Goal: Task Accomplishment & Management: Complete application form

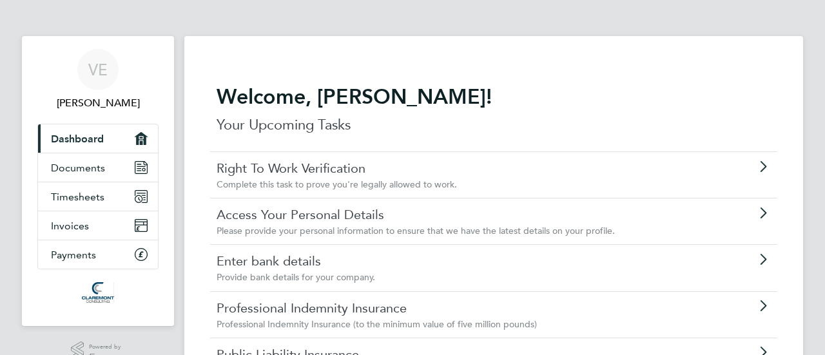
scroll to position [64, 0]
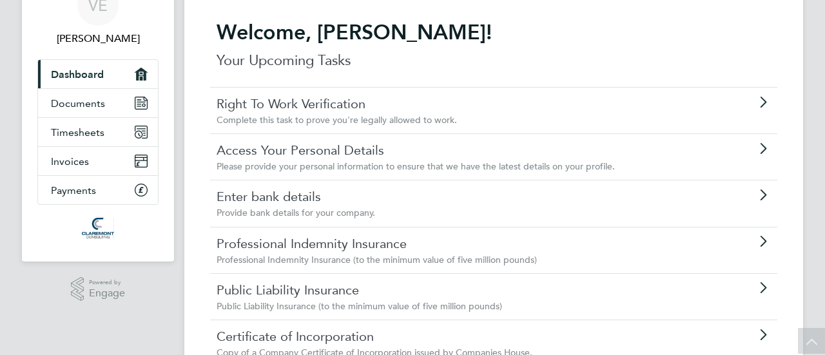
click at [354, 101] on link "Right To Work Verification" at bounding box center [456, 103] width 481 height 17
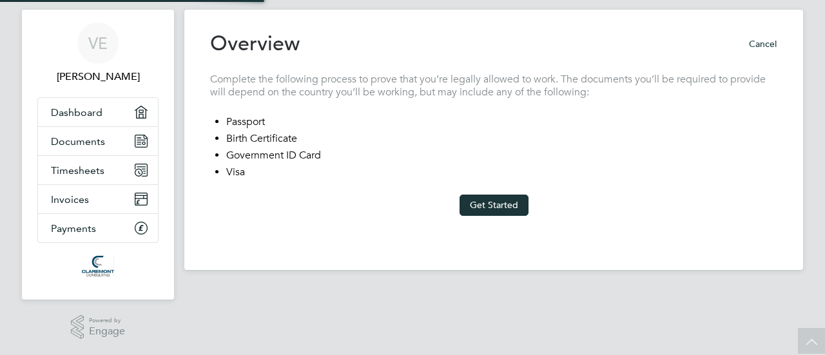
scroll to position [24, 0]
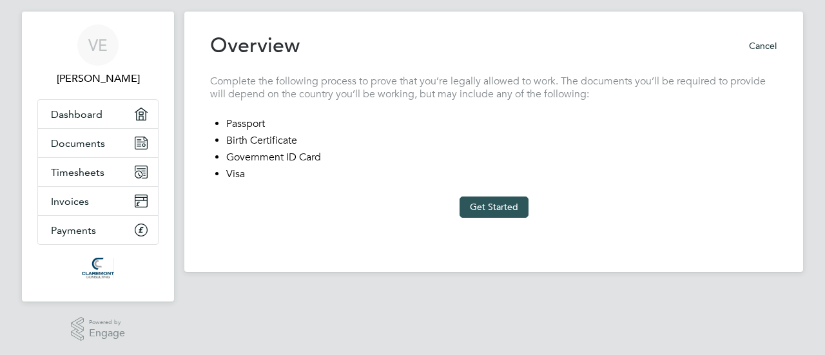
click at [500, 202] on button "Get Started" at bounding box center [493, 207] width 69 height 21
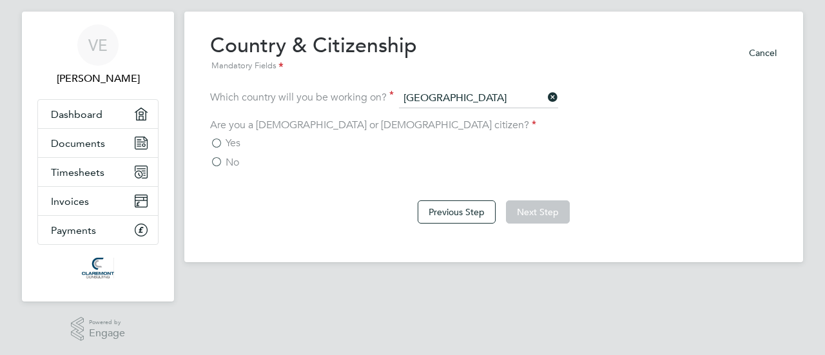
click at [215, 142] on label "Yes" at bounding box center [225, 143] width 30 height 13
click at [0, 0] on input "Yes" at bounding box center [0, 0] width 0 height 0
click at [537, 213] on button "Next Step" at bounding box center [538, 211] width 64 height 23
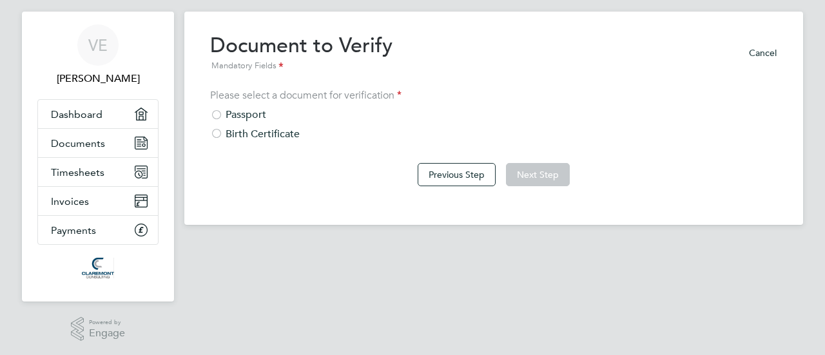
click at [218, 115] on div at bounding box center [216, 116] width 13 height 13
click at [535, 175] on button "Next Step" at bounding box center [538, 174] width 64 height 23
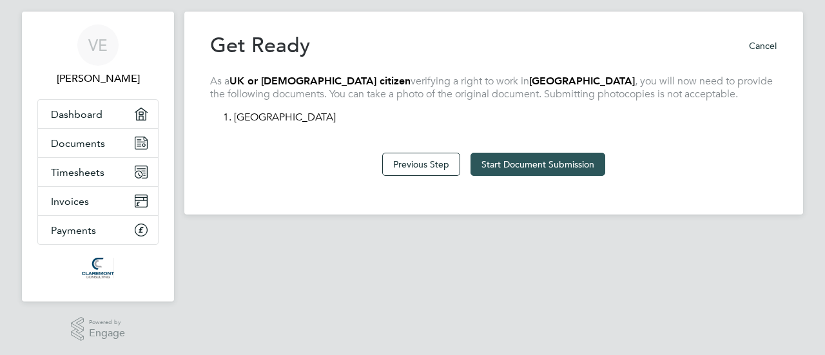
click at [542, 160] on button "Start Document Submission" at bounding box center [537, 164] width 135 height 23
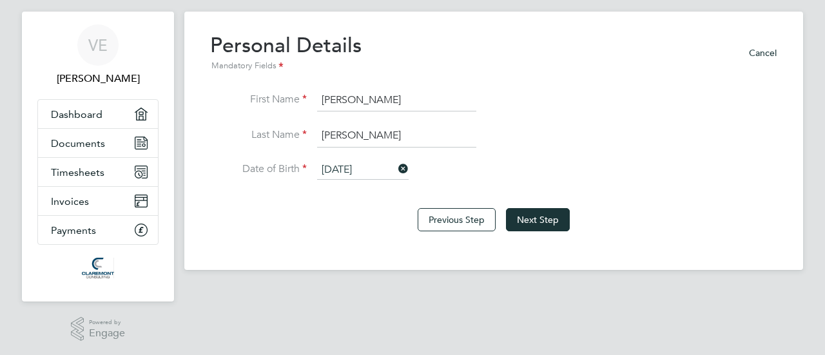
click at [343, 167] on input "[DATE]" at bounding box center [362, 169] width 91 height 19
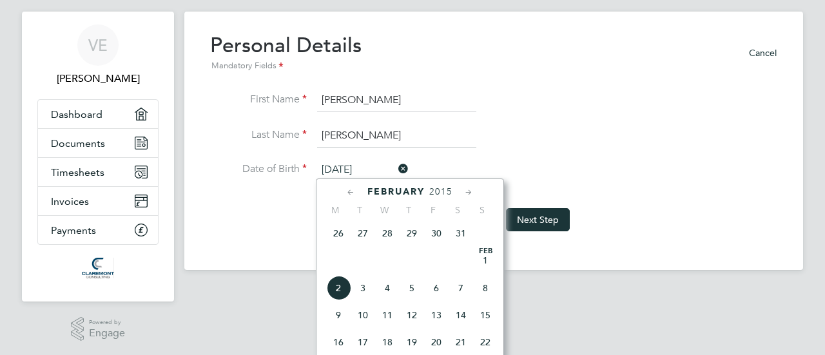
click at [352, 189] on icon at bounding box center [351, 193] width 12 height 14
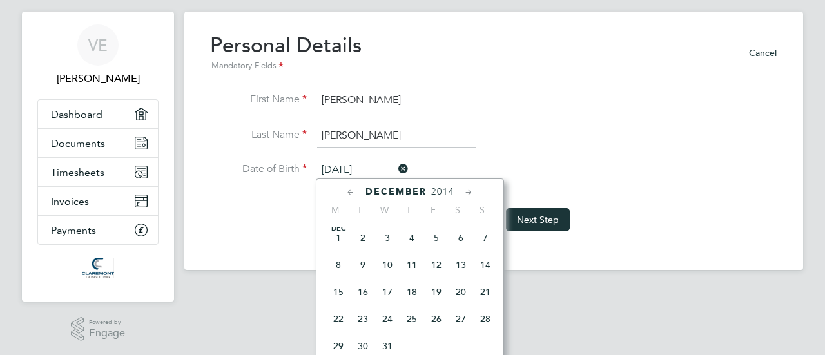
click at [468, 191] on icon at bounding box center [469, 193] width 12 height 14
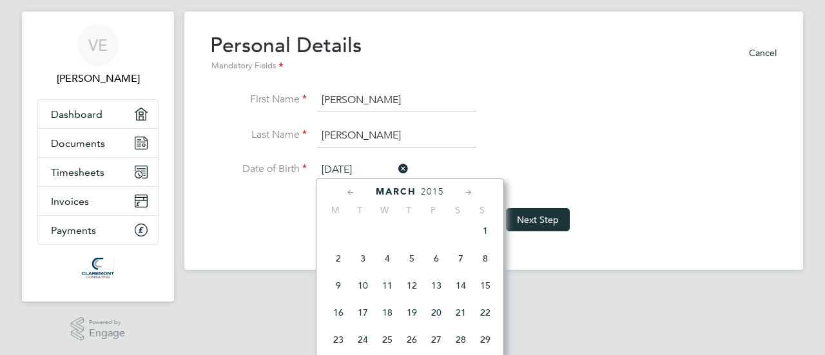
click at [468, 191] on icon at bounding box center [469, 193] width 12 height 14
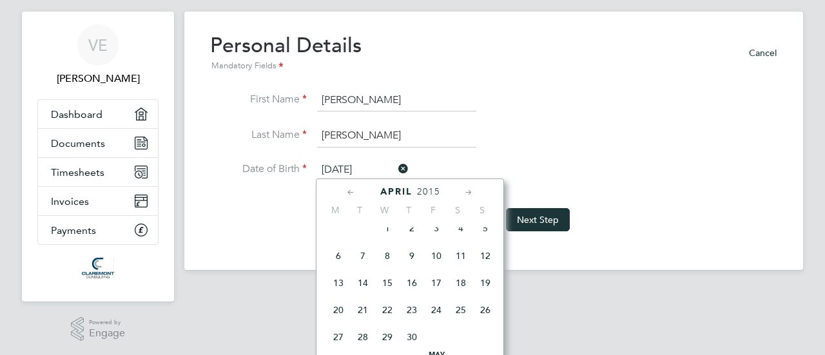
click at [352, 193] on icon at bounding box center [351, 193] width 12 height 14
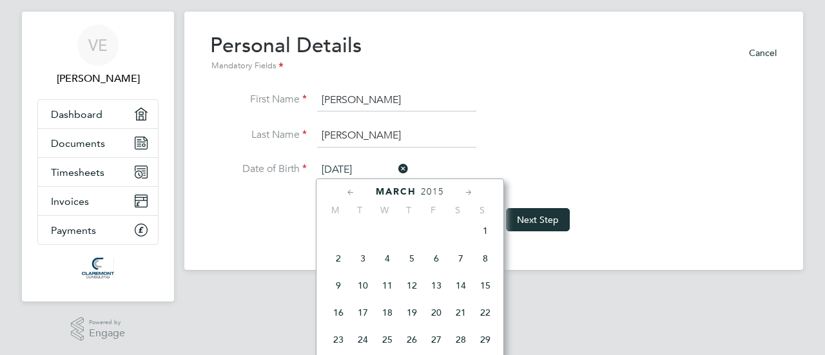
click at [466, 193] on icon at bounding box center [469, 193] width 12 height 14
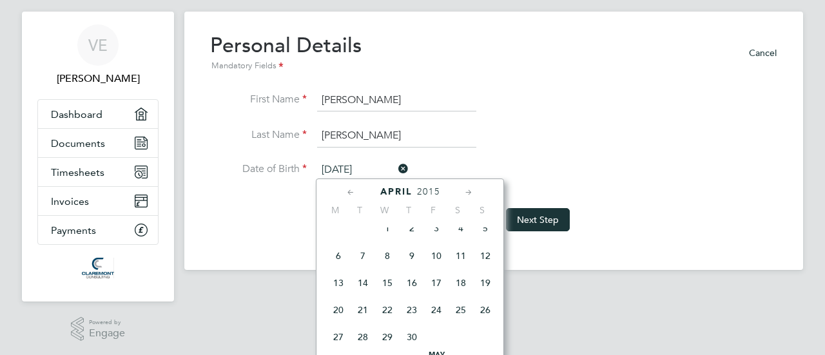
click at [466, 193] on icon at bounding box center [469, 193] width 12 height 14
click at [457, 238] on span "2" at bounding box center [460, 226] width 24 height 24
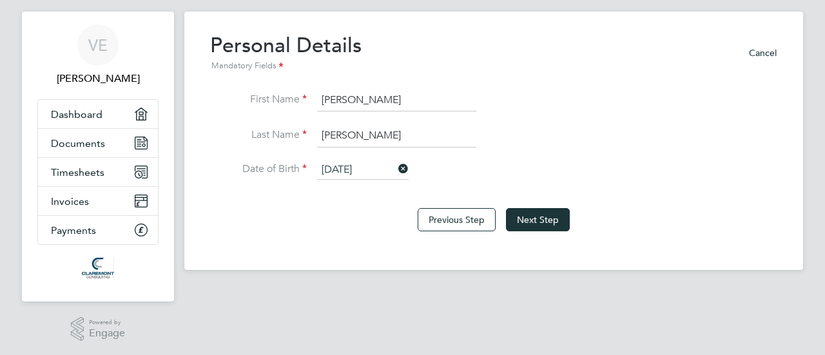
click at [385, 167] on input "02 May 2015" at bounding box center [362, 169] width 91 height 19
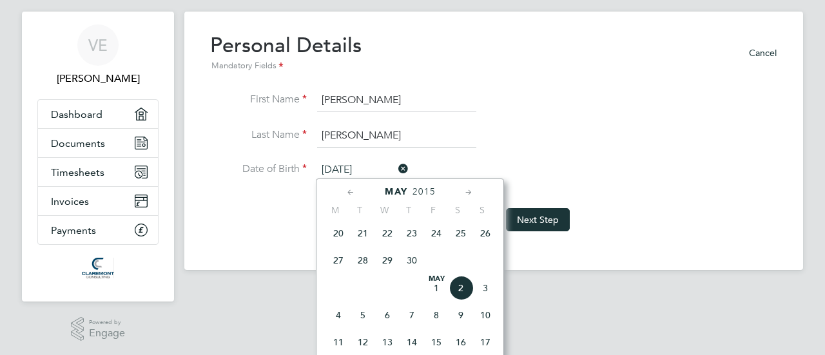
click at [428, 192] on span "2015" at bounding box center [423, 191] width 23 height 11
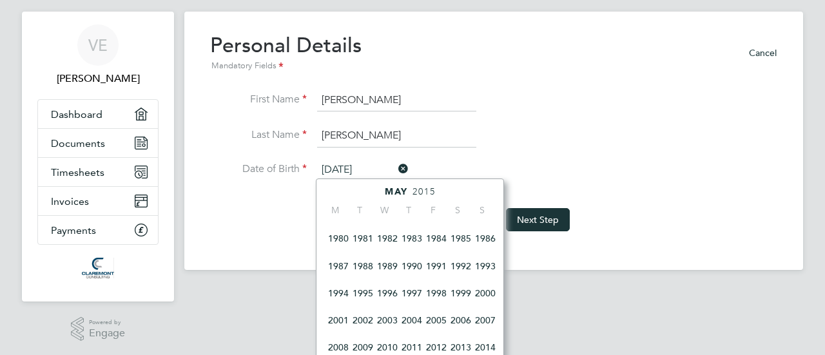
scroll to position [208, 0]
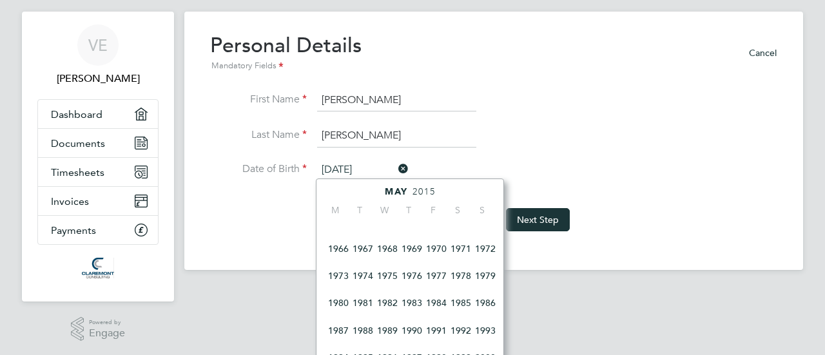
click at [462, 249] on span "1971" at bounding box center [460, 248] width 24 height 24
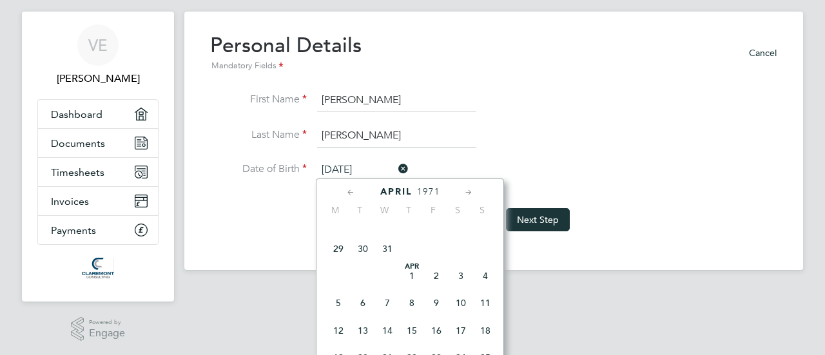
click at [469, 189] on icon at bounding box center [469, 193] width 12 height 14
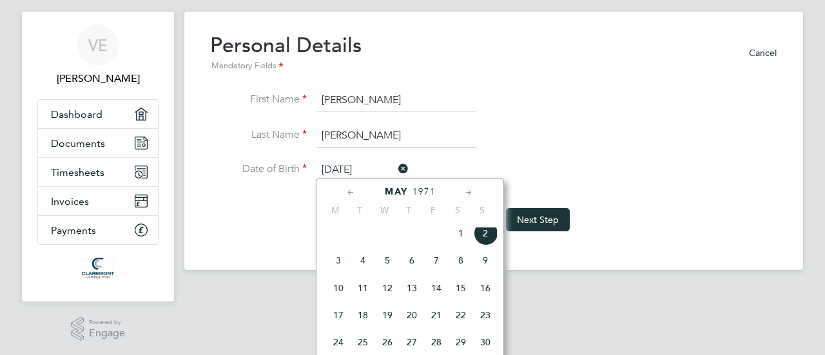
click at [484, 240] on span "2" at bounding box center [485, 233] width 24 height 24
type input "02 May 1971"
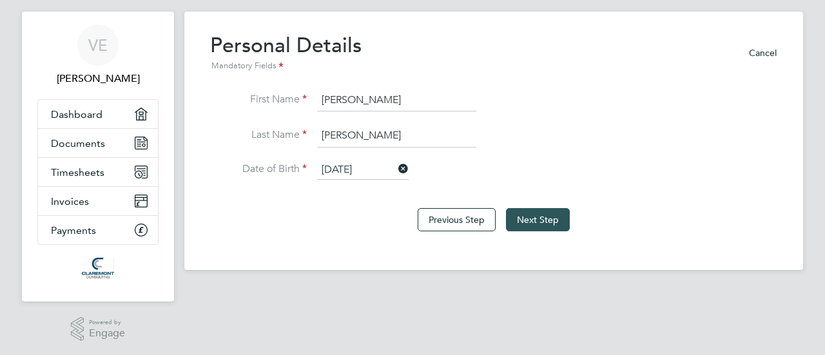
click at [552, 213] on button "Next Step" at bounding box center [538, 219] width 64 height 23
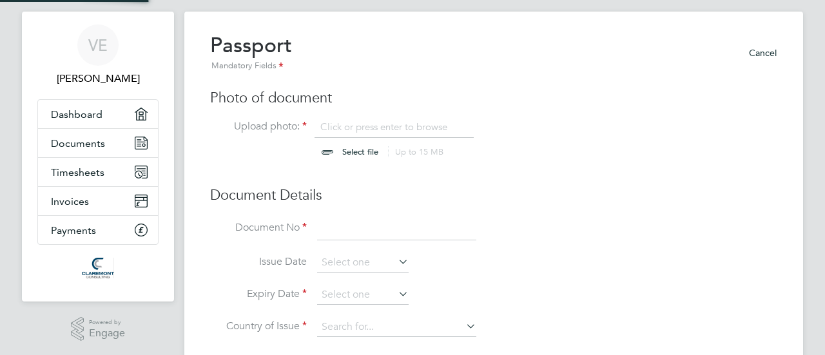
scroll to position [17, 160]
click at [350, 152] on input "file" at bounding box center [372, 139] width 202 height 39
type input "C:\fakepath\Passport_PhotoPage-1.jpg"
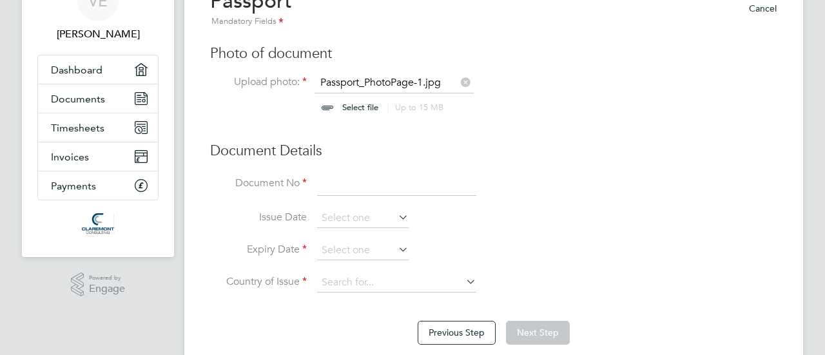
scroll to position [89, 0]
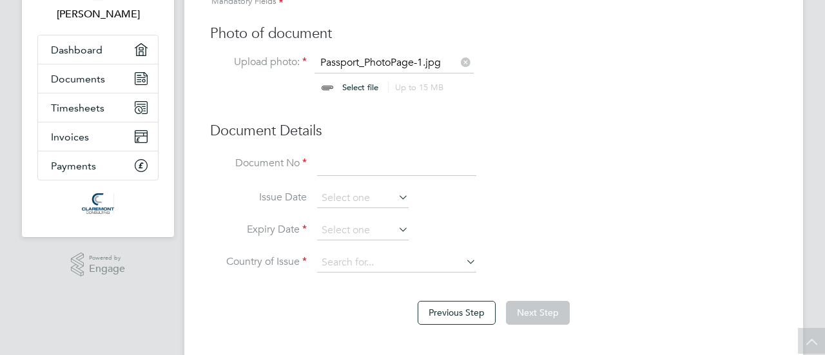
click at [358, 161] on input at bounding box center [396, 164] width 159 height 23
paste input "547386197"
type input "547386197"
click at [555, 151] on div "Passport Mandatory Fields Cancel Photo of document Upload photo: Passport_Photo…" at bounding box center [493, 127] width 567 height 318
click at [359, 198] on input at bounding box center [362, 198] width 91 height 19
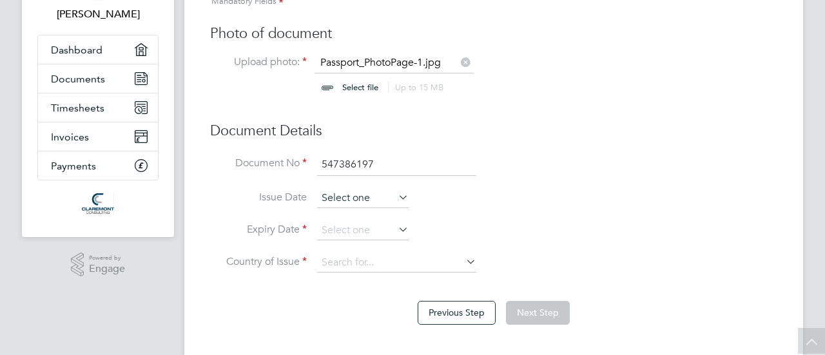
scroll to position [442, 0]
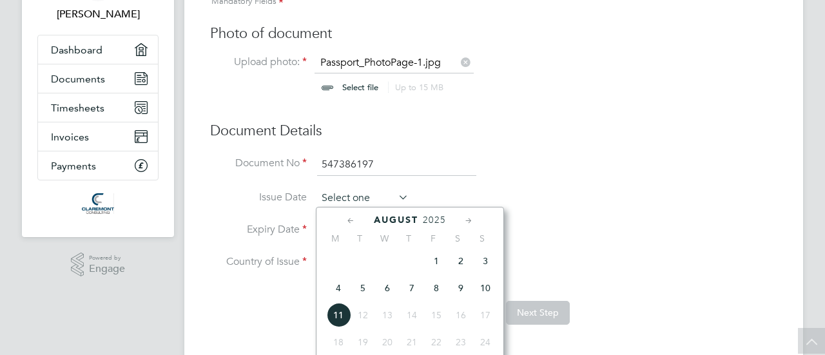
click at [359, 198] on input at bounding box center [362, 198] width 91 height 19
click at [349, 220] on icon at bounding box center [351, 221] width 12 height 14
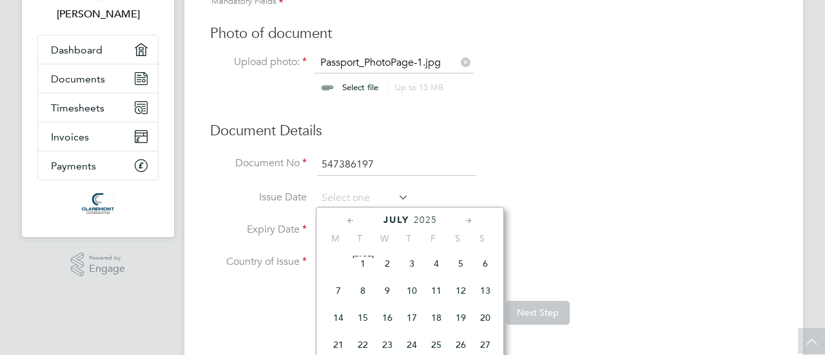
click at [349, 220] on icon at bounding box center [351, 221] width 12 height 14
click at [430, 218] on span "2025" at bounding box center [426, 220] width 23 height 11
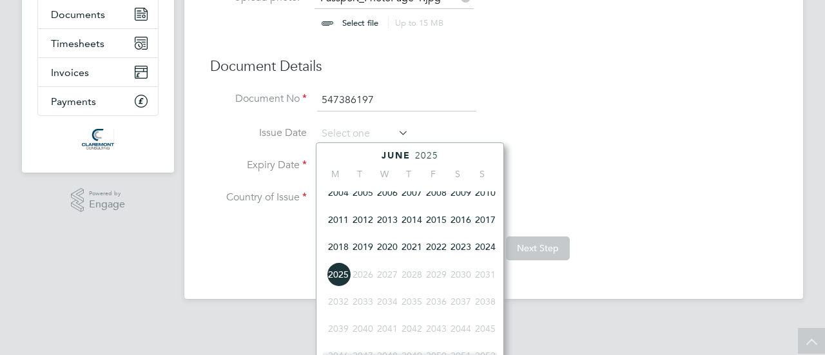
scroll to position [273, 0]
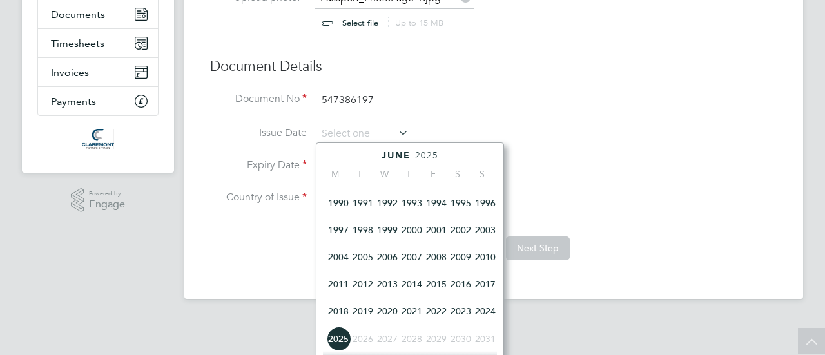
click at [487, 285] on span "2017" at bounding box center [485, 284] width 24 height 24
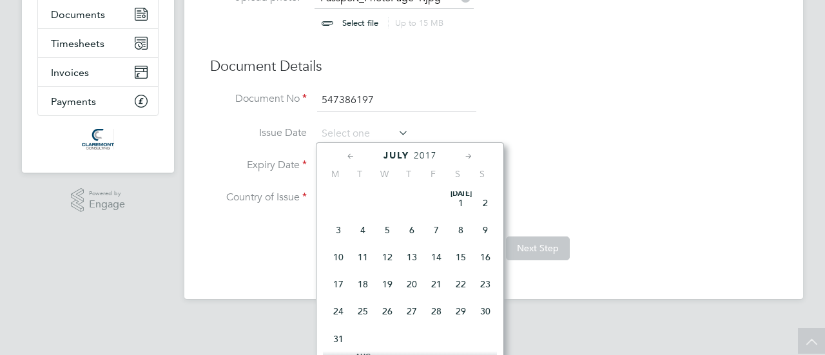
click at [352, 155] on icon at bounding box center [351, 156] width 12 height 14
click at [439, 285] on span "21" at bounding box center [436, 285] width 24 height 24
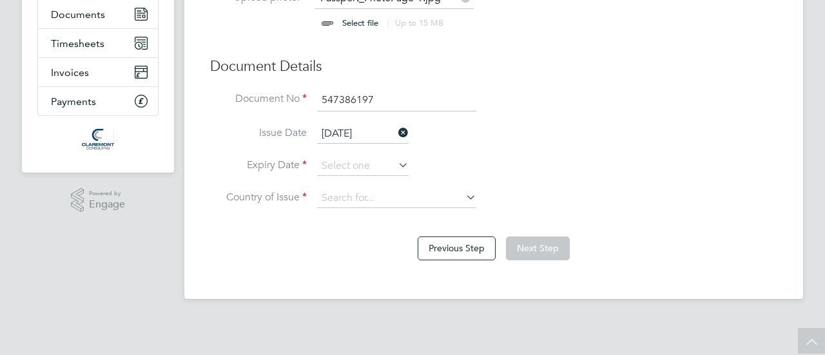
scroll to position [115, 0]
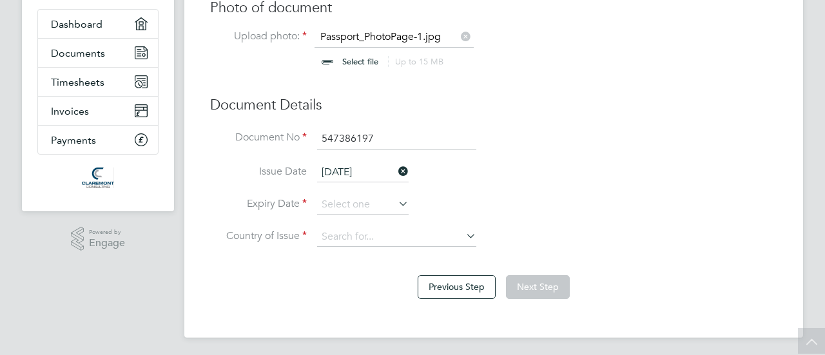
click at [356, 168] on input "21 Apr 2017" at bounding box center [362, 172] width 91 height 19
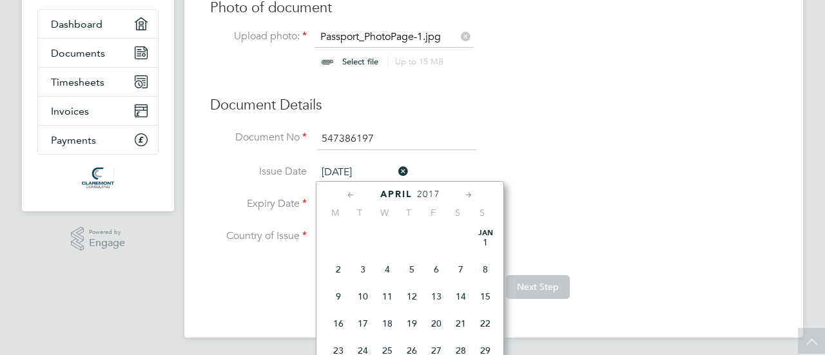
scroll to position [470, 0]
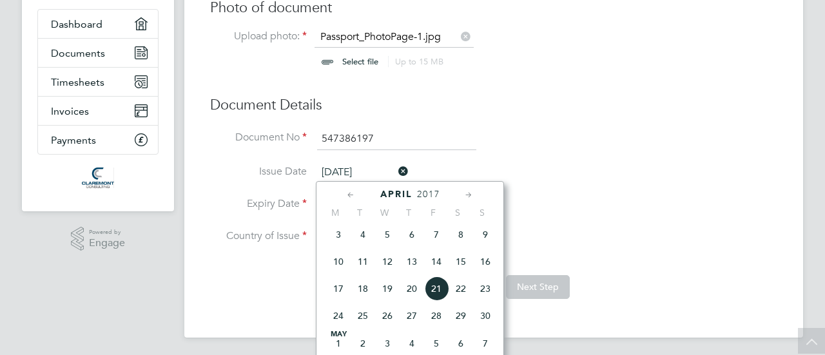
click at [367, 323] on span "25" at bounding box center [362, 315] width 24 height 24
type input "25 Apr 2017"
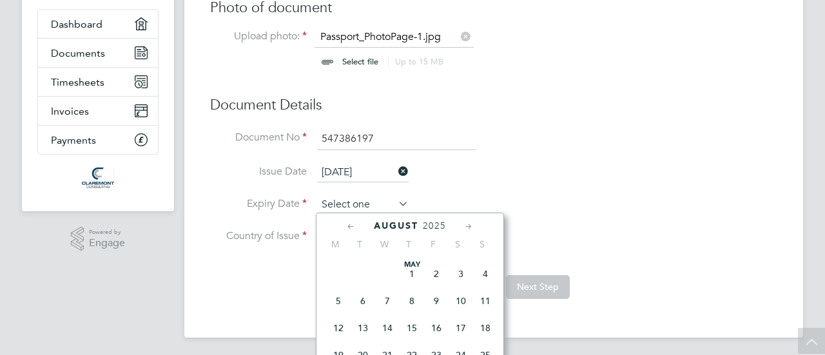
click at [369, 203] on input at bounding box center [362, 204] width 91 height 19
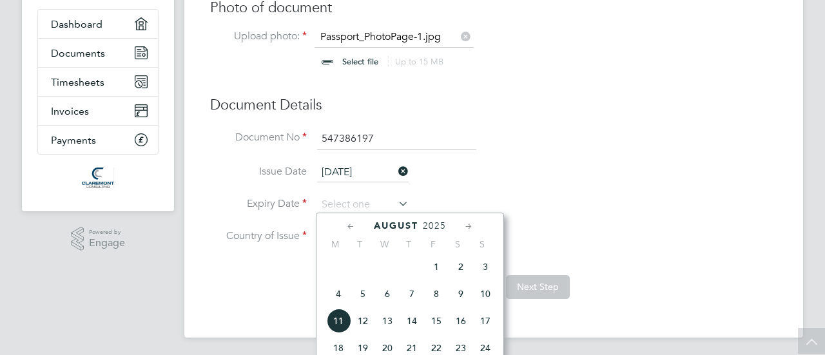
click at [440, 224] on span "2025" at bounding box center [434, 225] width 23 height 11
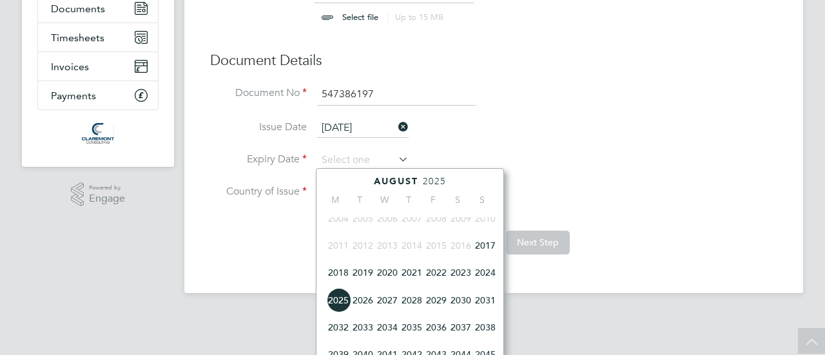
scroll to position [179, 0]
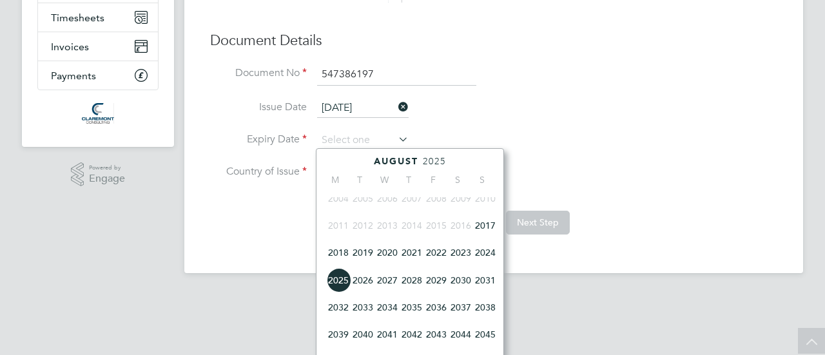
click at [383, 285] on span "2027" at bounding box center [387, 280] width 24 height 24
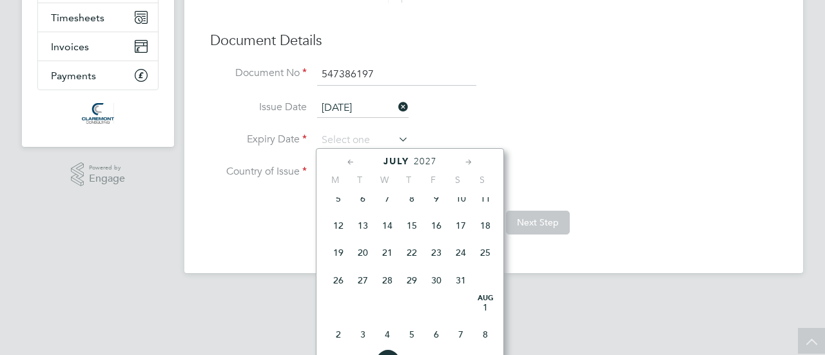
click at [350, 162] on icon at bounding box center [351, 162] width 12 height 14
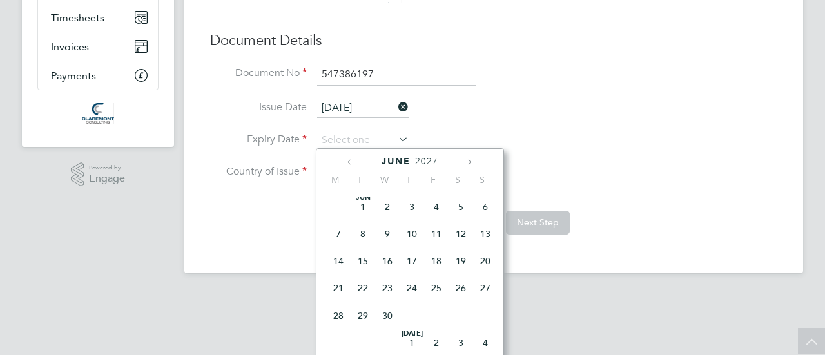
click at [350, 162] on icon at bounding box center [351, 162] width 12 height 14
click at [483, 292] on span "25" at bounding box center [485, 290] width 24 height 24
type input "25 Apr 2027"
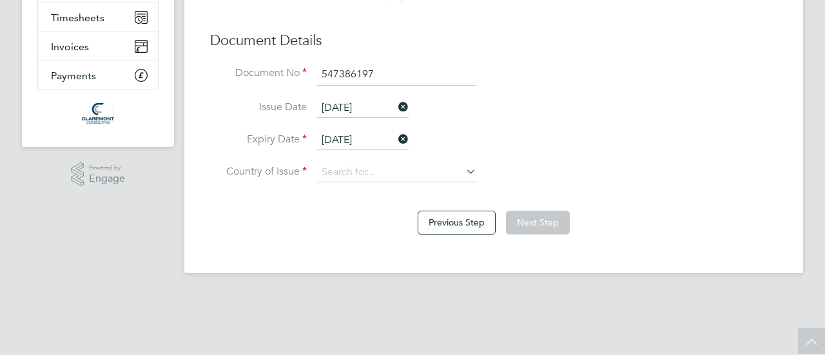
scroll to position [115, 0]
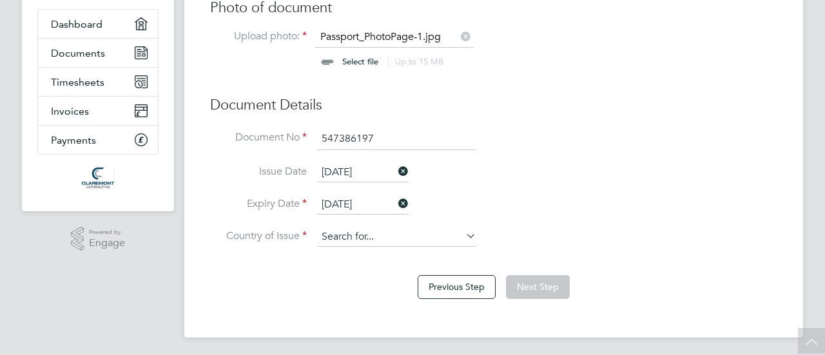
click at [441, 238] on input at bounding box center [396, 236] width 159 height 19
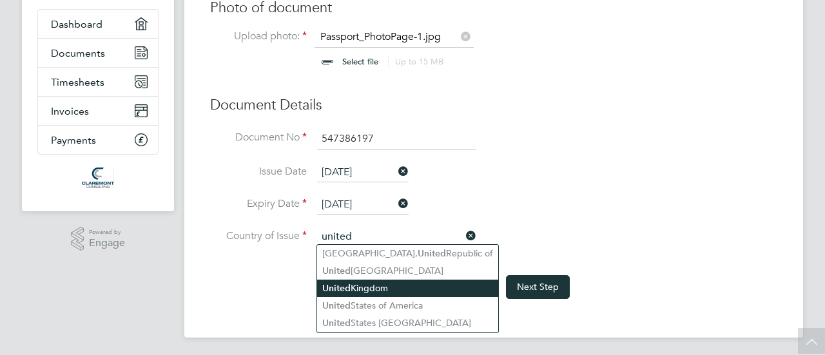
click at [356, 287] on li "United Kingdom" at bounding box center [407, 288] width 181 height 17
type input "United Kingdom"
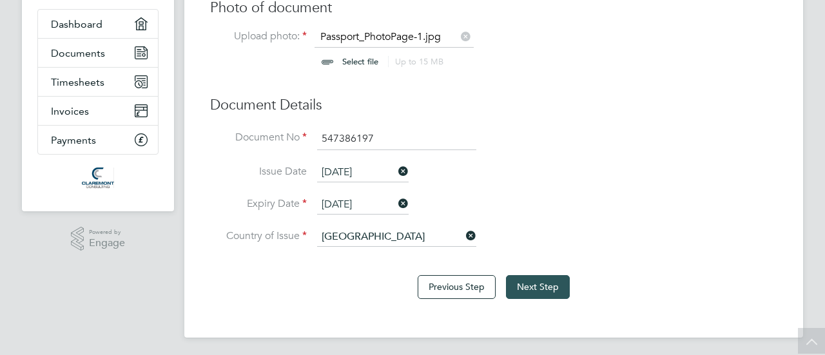
click at [529, 283] on button "Next Step" at bounding box center [538, 286] width 64 height 23
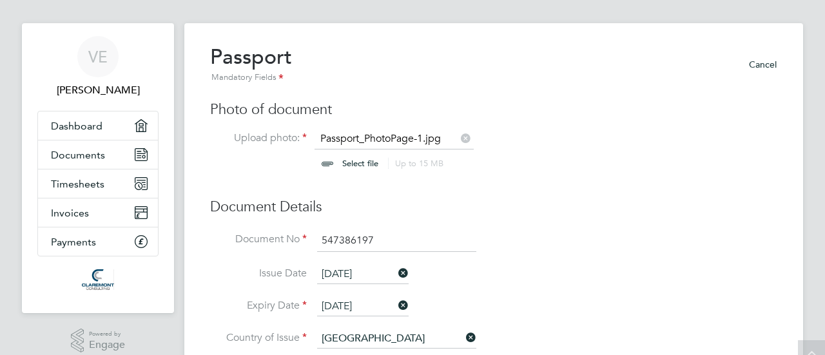
scroll to position [0, 0]
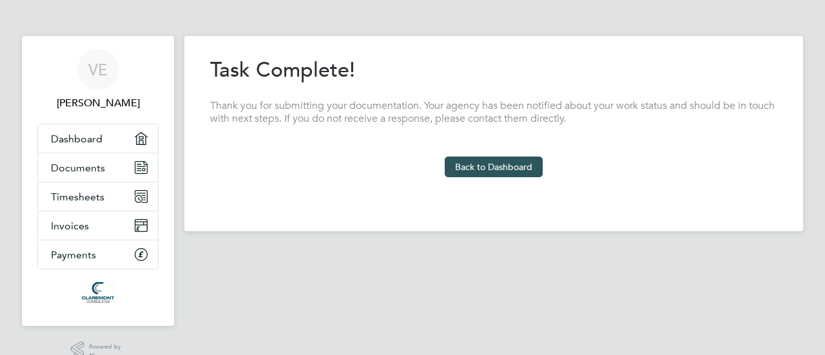
click at [497, 168] on button "Back to Dashboard" at bounding box center [494, 167] width 98 height 21
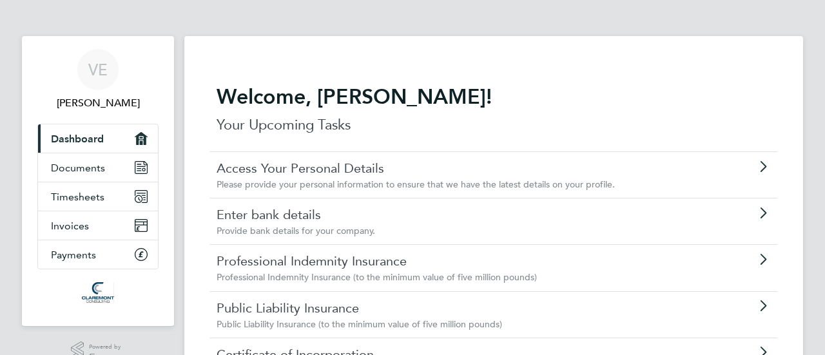
click at [286, 168] on link "Access Your Personal Details" at bounding box center [456, 168] width 481 height 17
click at [283, 215] on link "Enter bank details" at bounding box center [456, 214] width 481 height 17
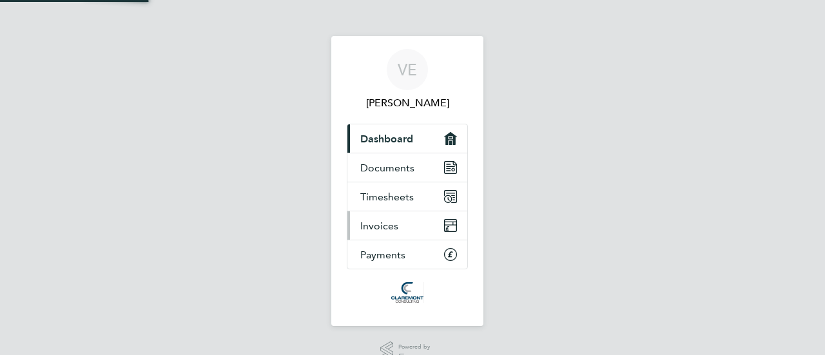
select select "GB"
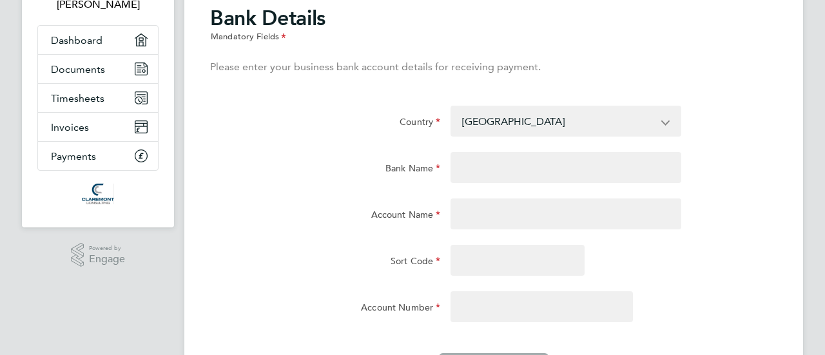
scroll to position [129, 0]
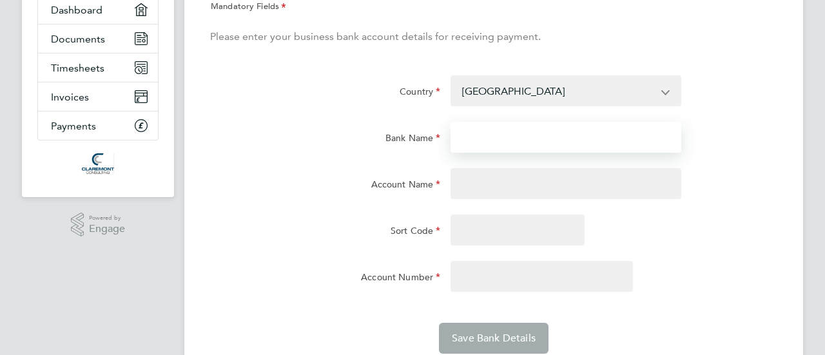
click at [472, 133] on input "Bank Name" at bounding box center [565, 137] width 230 height 31
paste input "Mettle"
type input "Mettle"
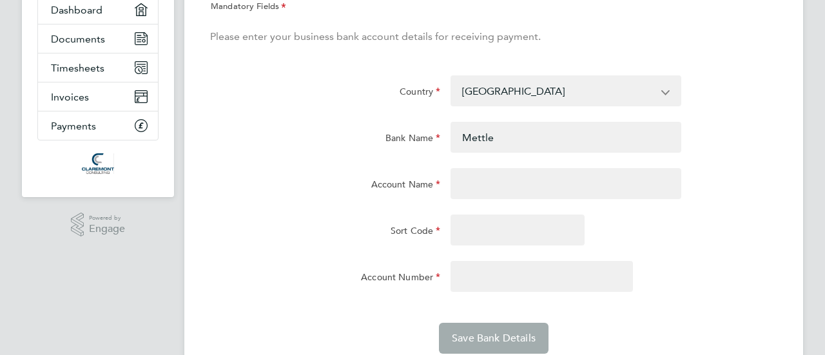
click at [281, 108] on div "Country Afghanistan Albania Algeria American Samoa Andorra Angola Anguilla Anta…" at bounding box center [493, 98] width 577 height 46
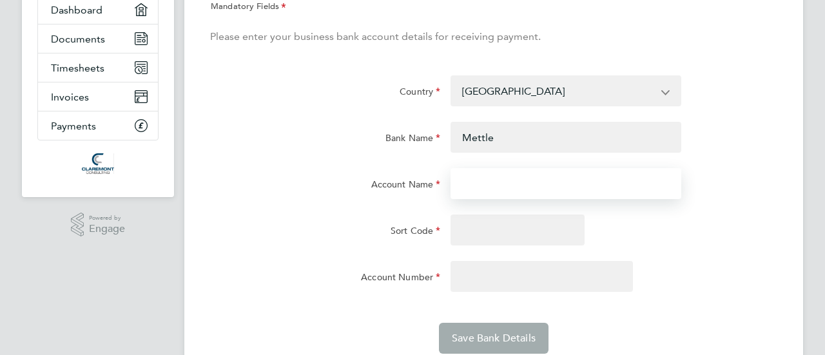
click at [487, 176] on input "Account Name" at bounding box center [565, 183] width 230 height 31
paste input "Strategy Bi Limited"
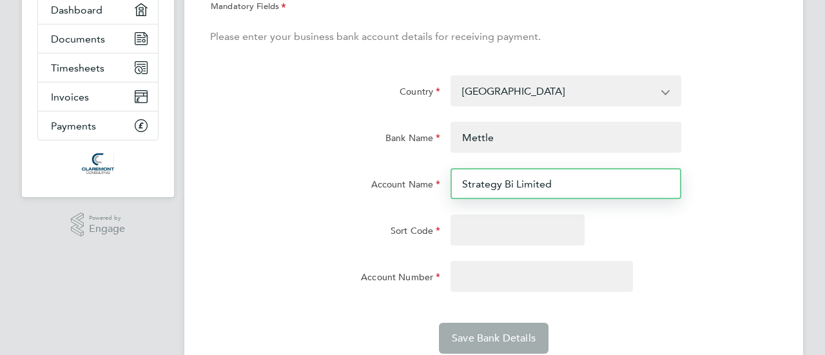
click at [511, 182] on input "Strategy Bi Limited" at bounding box center [565, 183] width 230 height 31
type input "Strategy BI Limited"
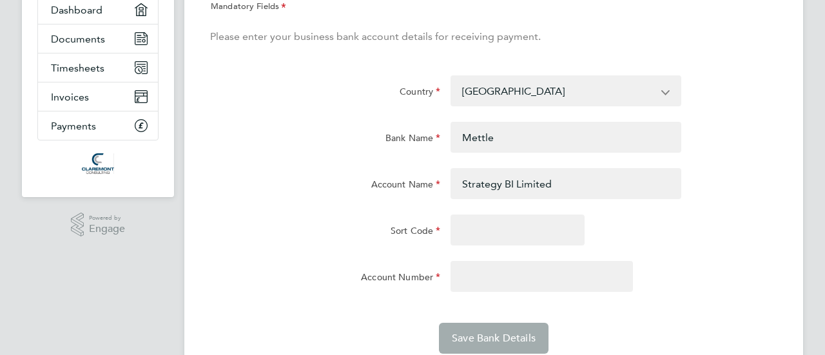
click at [277, 226] on div "Sort Code" at bounding box center [325, 228] width 230 height 26
click at [470, 233] on input "Sort Code" at bounding box center [517, 230] width 134 height 31
paste input "04-03-33"
type input "04-03-33"
click at [293, 215] on div "Sort Code" at bounding box center [325, 228] width 230 height 26
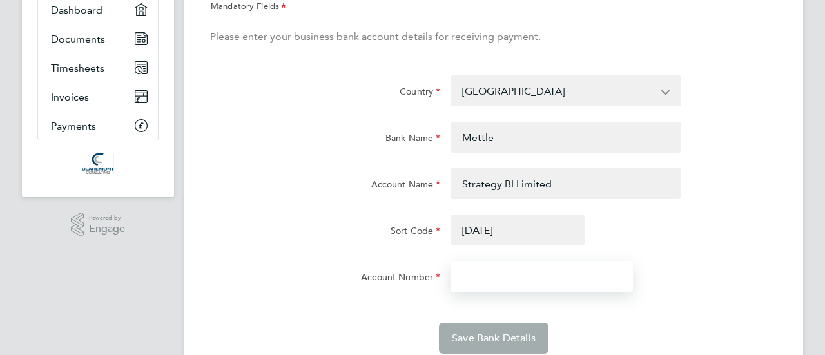
click at [510, 273] on input "Account Number" at bounding box center [541, 276] width 182 height 31
paste input "56367356"
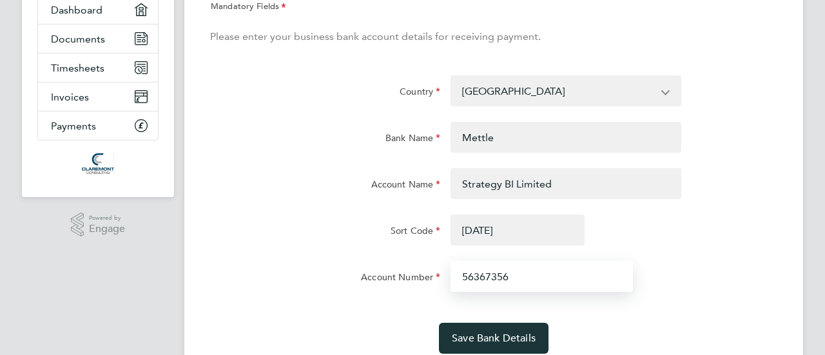
type input "56367356"
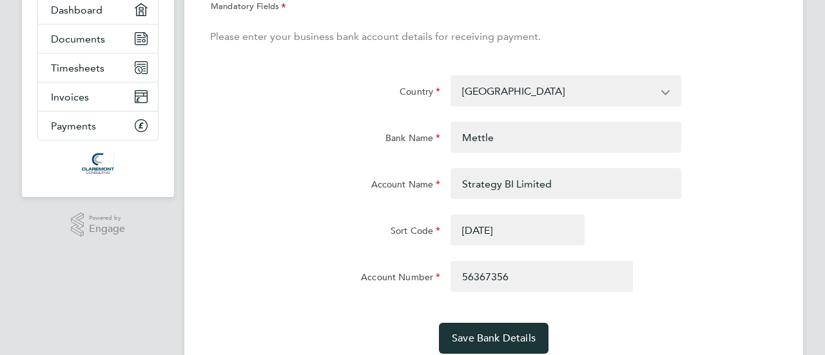
click at [724, 258] on div "Sort Code 04-03-33" at bounding box center [493, 238] width 577 height 46
click at [499, 335] on span "Save Bank Details" at bounding box center [494, 338] width 84 height 13
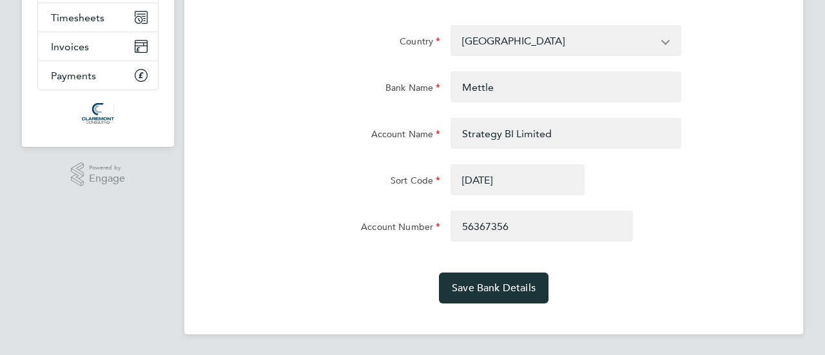
scroll to position [0, 0]
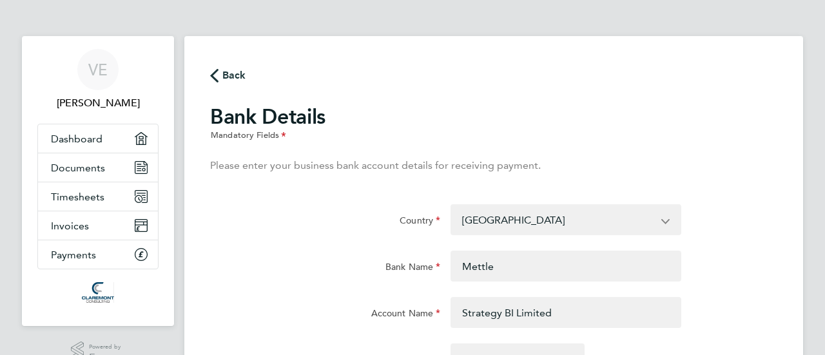
click at [214, 75] on icon "button" at bounding box center [214, 76] width 8 height 14
click at [86, 142] on span "Dashboard" at bounding box center [77, 139] width 52 height 12
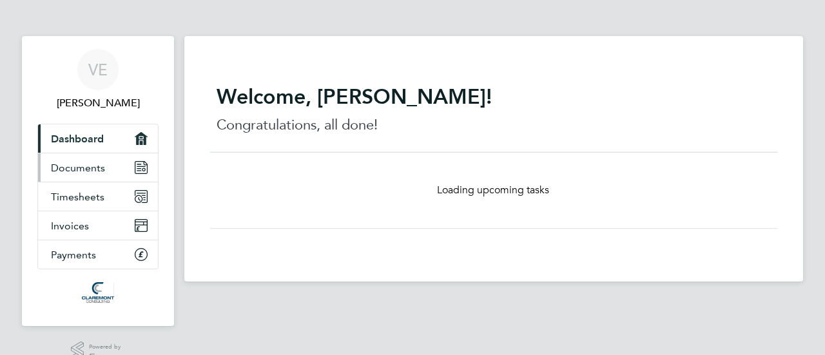
click at [82, 165] on span "Documents" at bounding box center [78, 168] width 54 height 12
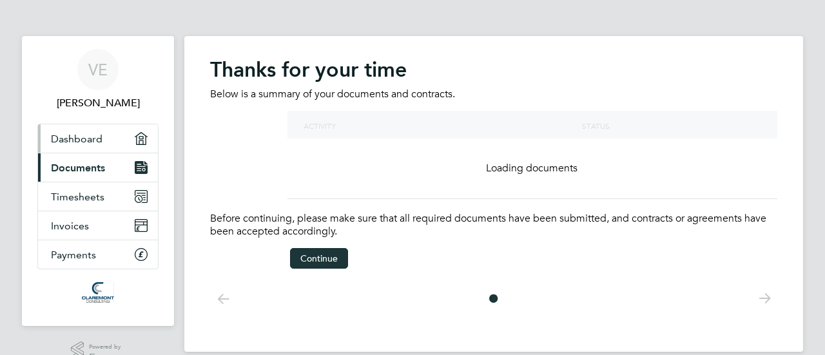
click at [66, 140] on span "Dashboard" at bounding box center [77, 139] width 52 height 12
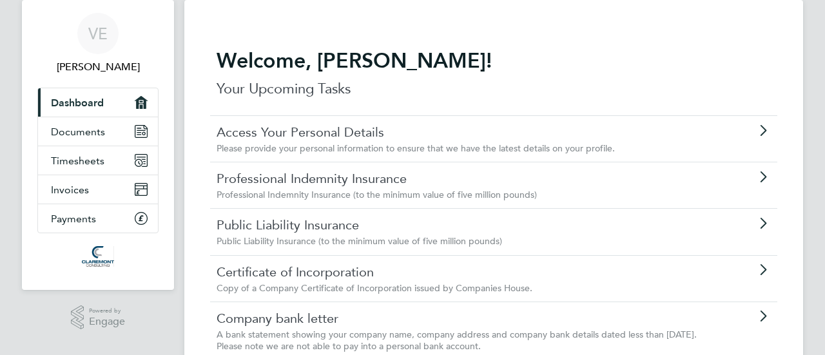
scroll to position [64, 0]
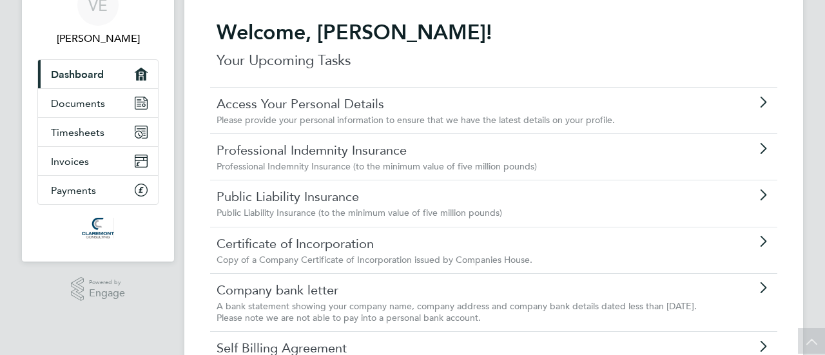
click at [338, 144] on link "Professional Indemnity Insurance" at bounding box center [456, 150] width 481 height 17
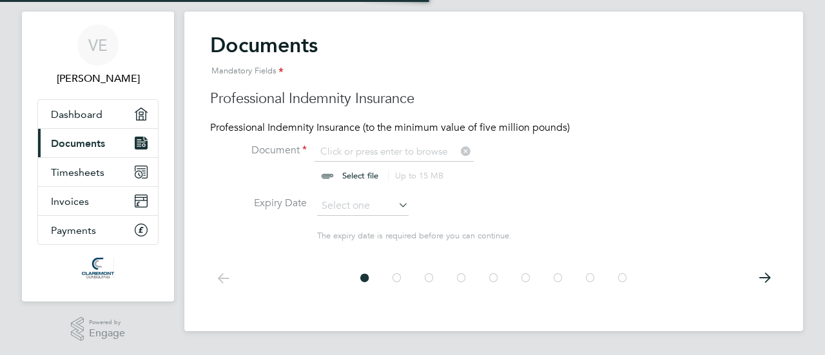
scroll to position [17, 160]
click at [354, 174] on input "file" at bounding box center [372, 164] width 202 height 39
type input "C:\fakepath\InsuranceCertificate.pdf"
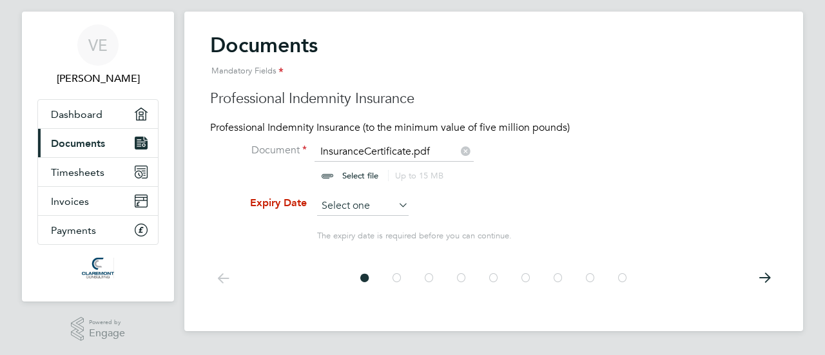
click at [369, 202] on input at bounding box center [362, 206] width 91 height 19
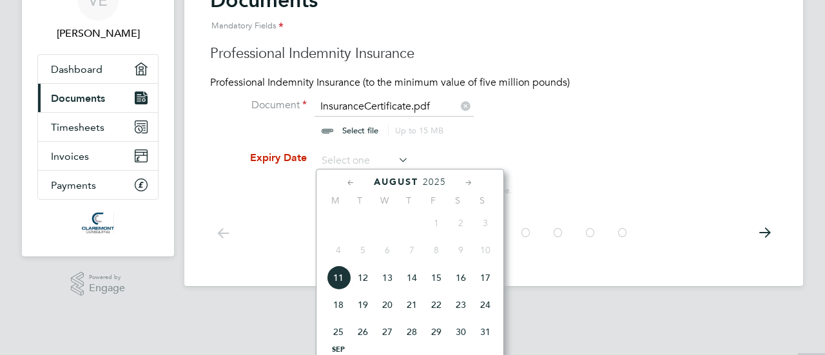
scroll to position [89, 0]
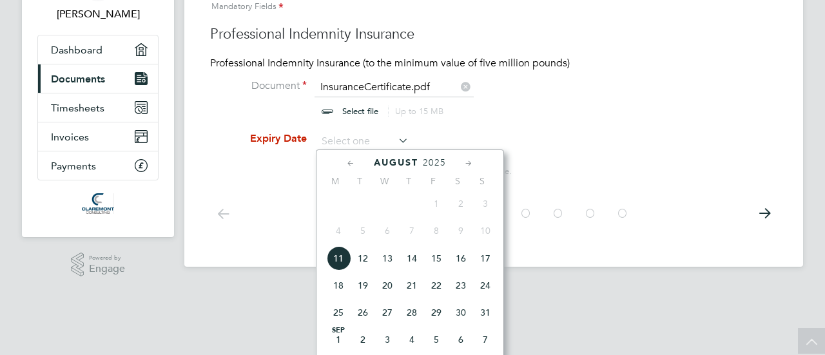
click at [437, 166] on span "2025" at bounding box center [434, 162] width 23 height 11
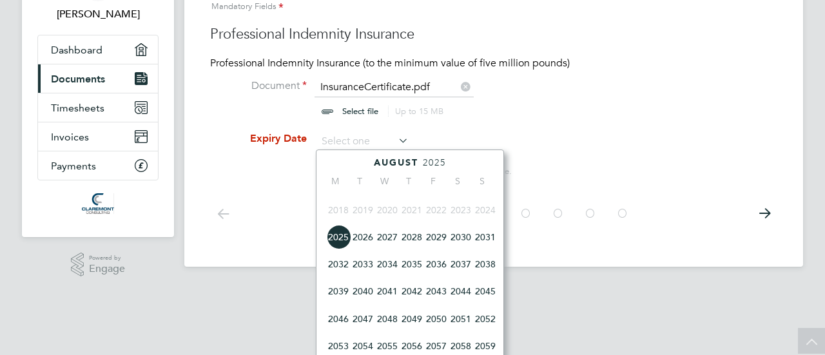
scroll to position [401, 0]
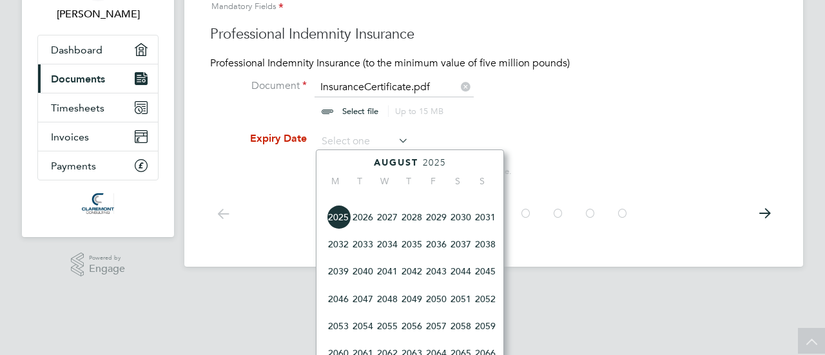
click at [362, 222] on span "2026" at bounding box center [362, 217] width 24 height 24
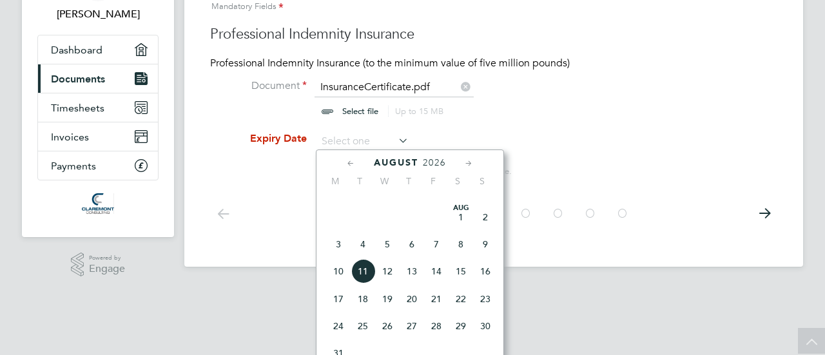
drag, startPoint x: 336, startPoint y: 303, endPoint x: 359, endPoint y: 297, distance: 24.1
click at [336, 303] on span "17" at bounding box center [338, 299] width 24 height 24
type input "[DATE]"
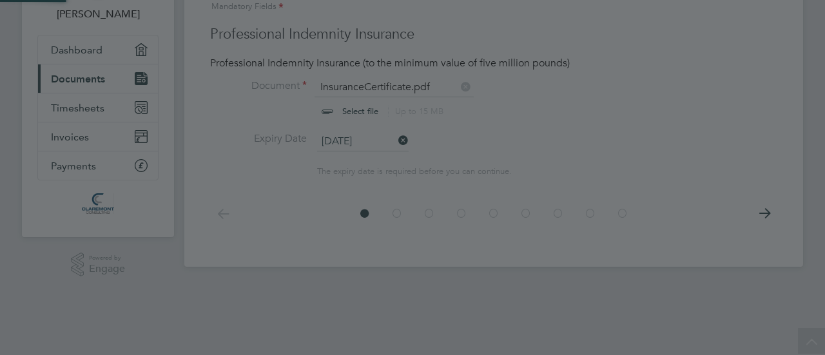
scroll to position [24, 0]
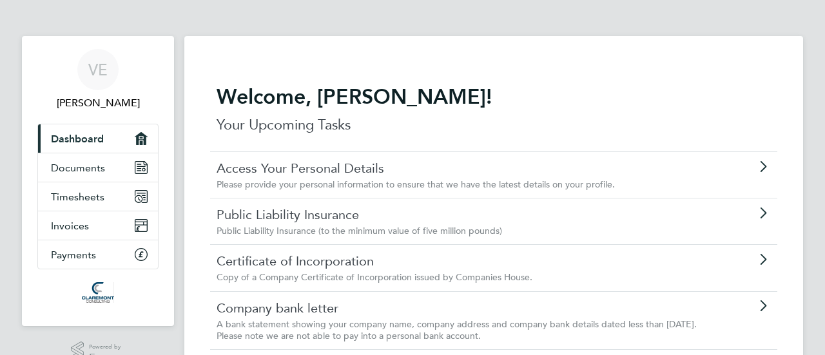
scroll to position [64, 0]
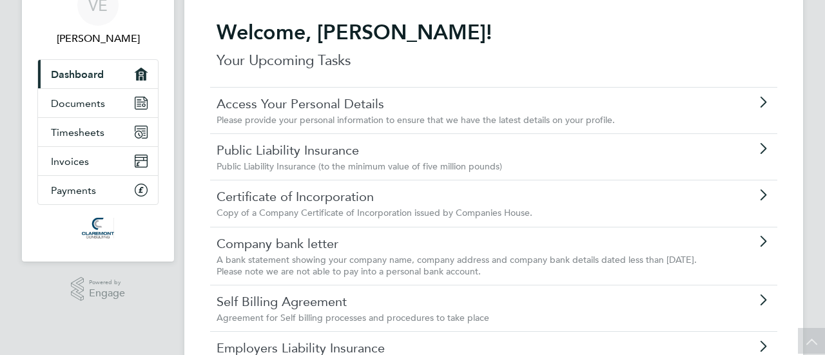
click at [275, 146] on link "Public Liability Insurance" at bounding box center [456, 150] width 481 height 17
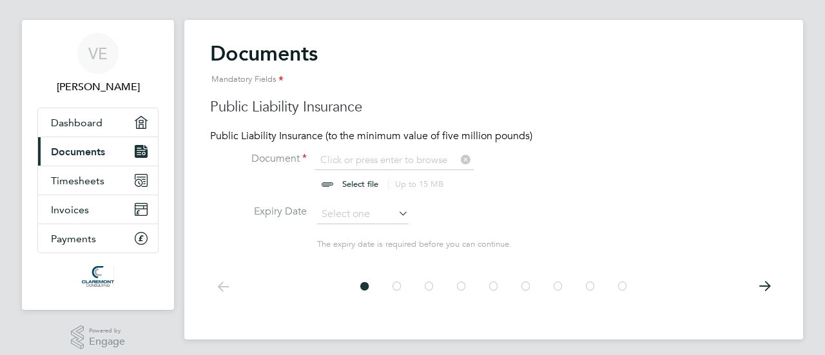
scroll to position [24, 0]
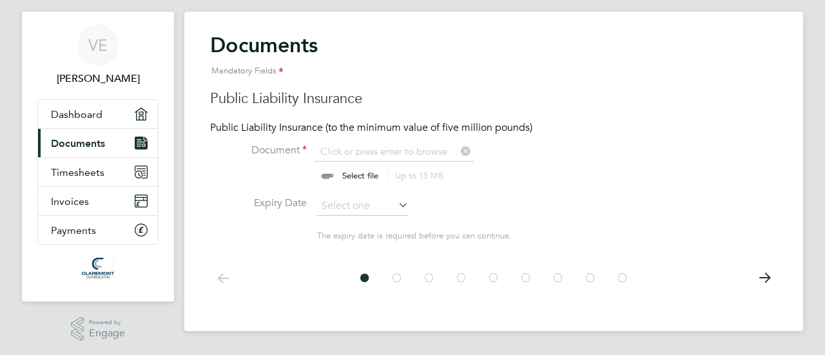
click at [358, 176] on input "file" at bounding box center [372, 164] width 202 height 39
type input "C:\fakepath\InsuranceCertificate.pdf"
click at [379, 208] on input at bounding box center [362, 206] width 91 height 19
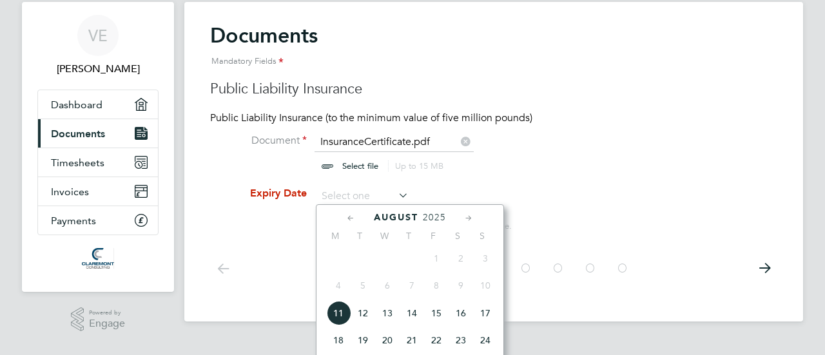
scroll to position [89, 0]
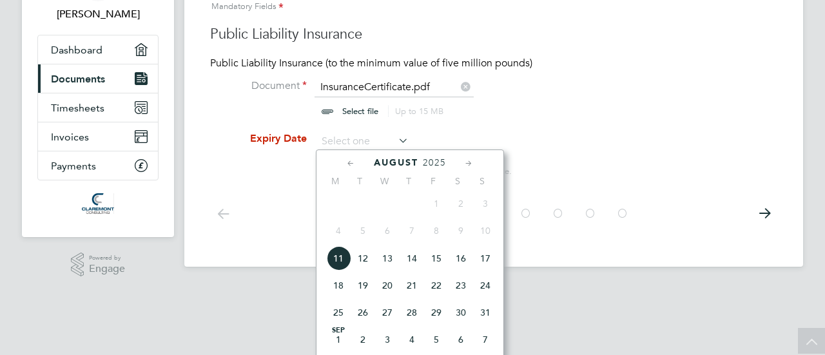
click at [439, 163] on span "2025" at bounding box center [434, 162] width 23 height 11
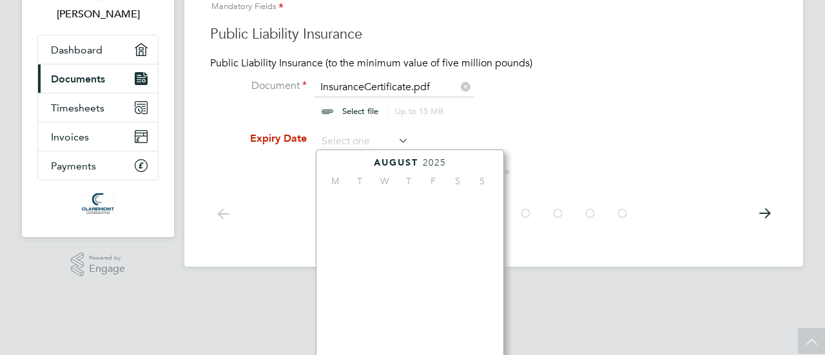
scroll to position [337, 0]
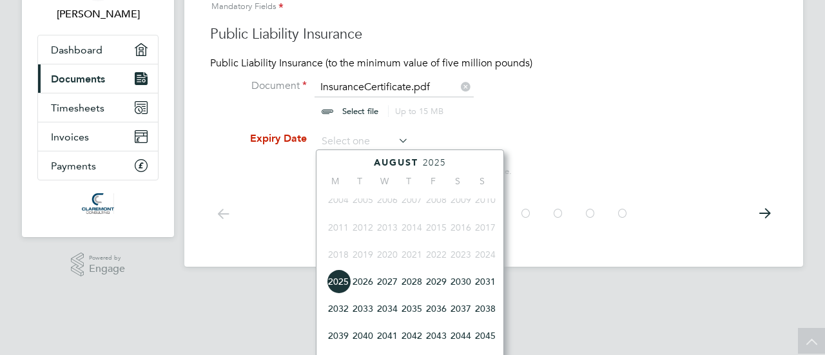
click at [366, 284] on span "2026" at bounding box center [362, 281] width 24 height 24
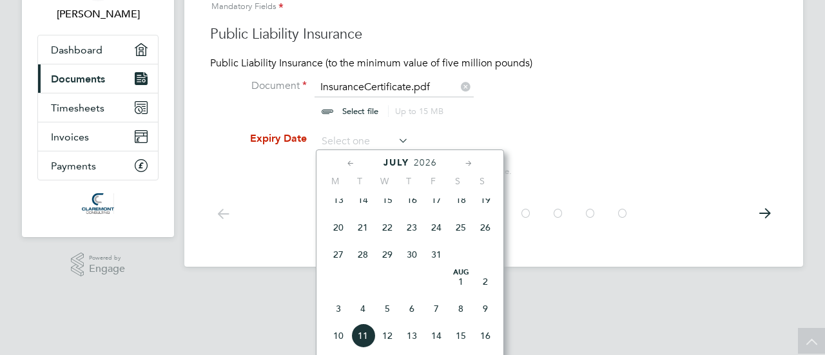
click at [465, 162] on icon at bounding box center [469, 164] width 12 height 14
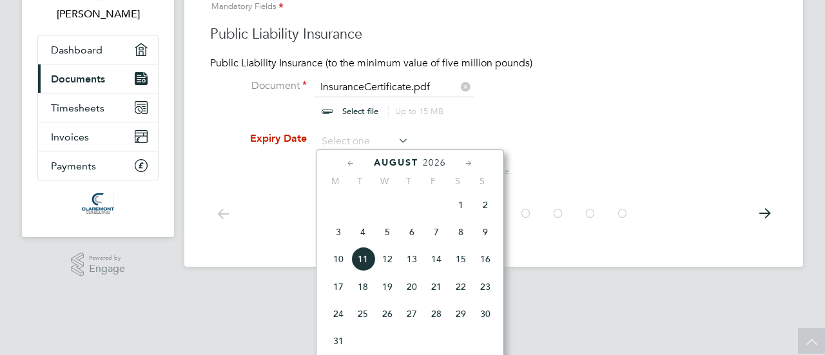
click at [340, 287] on span "17" at bounding box center [338, 286] width 24 height 24
type input "[DATE]"
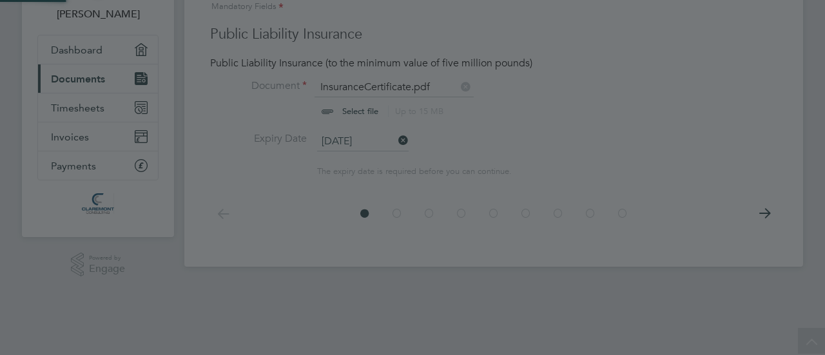
scroll to position [24, 0]
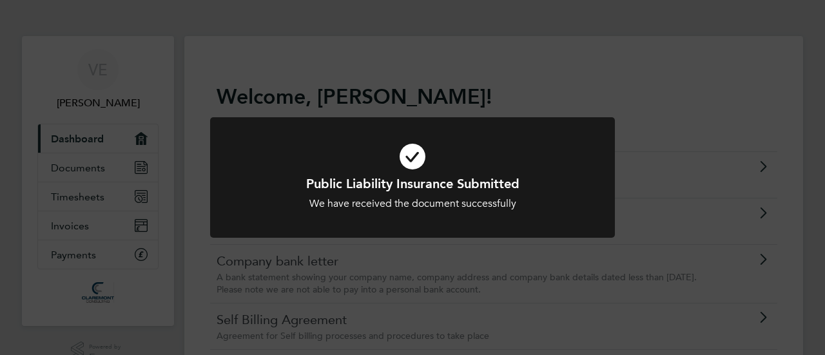
click at [195, 121] on div "Public Liability Insurance Submitted We have received the document successfully…" at bounding box center [412, 177] width 825 height 355
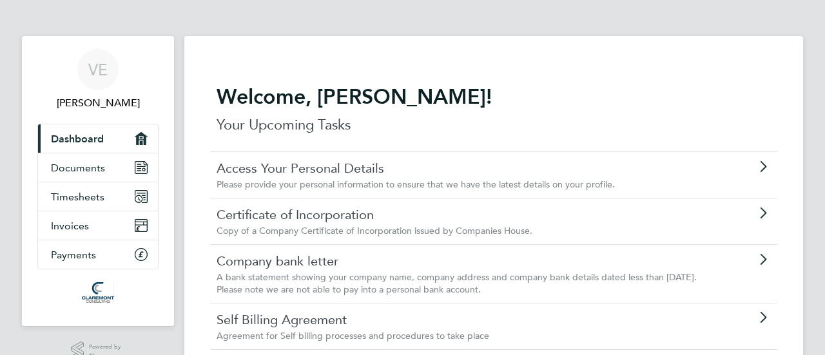
scroll to position [64, 0]
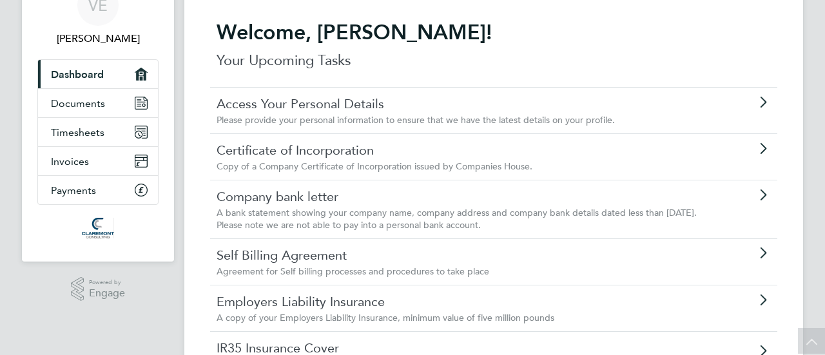
click at [305, 148] on link "Certificate of Incorporation" at bounding box center [456, 150] width 481 height 17
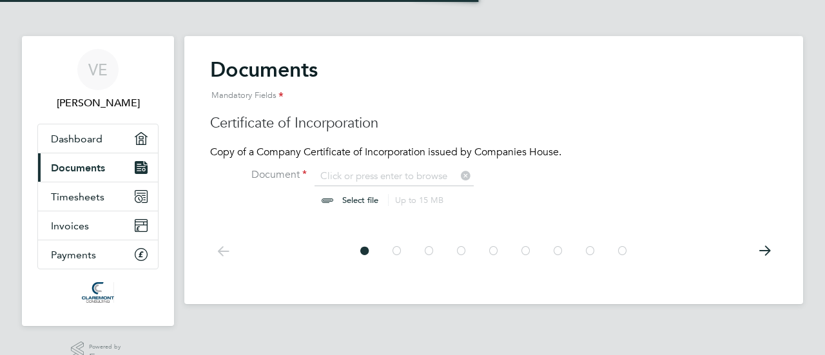
scroll to position [17, 160]
click at [352, 199] on input "file" at bounding box center [372, 188] width 202 height 39
type input "C:\fakepath\StrategyBILimited_CertificateOfIncorporation.pdf"
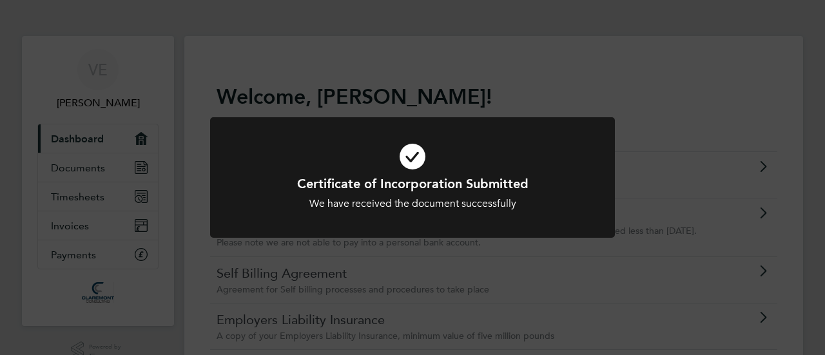
click at [187, 173] on div "Certificate of Incorporation Submitted We have received the document successful…" at bounding box center [412, 177] width 825 height 355
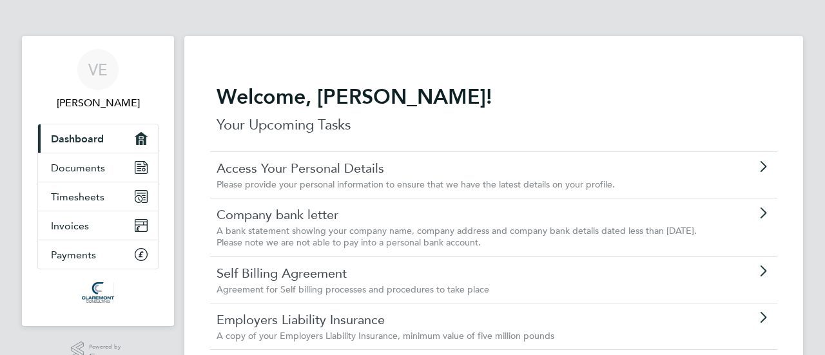
click at [307, 213] on link "Company bank letter" at bounding box center [456, 214] width 481 height 17
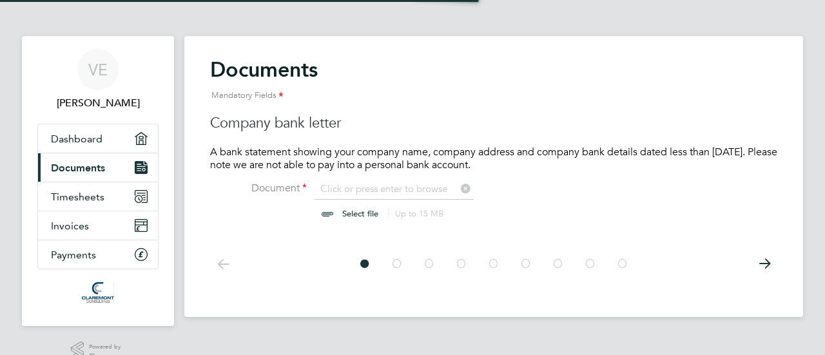
scroll to position [17, 160]
click at [344, 212] on input "file" at bounding box center [372, 201] width 202 height 39
type input "C:\fakepath\Mettle_Statement_2025-06.pdf"
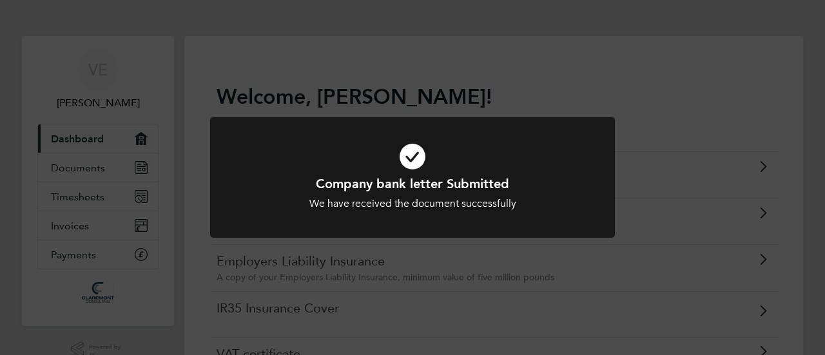
click at [184, 206] on div "Company bank letter Submitted We have received the document successfully Cancel…" at bounding box center [412, 177] width 825 height 355
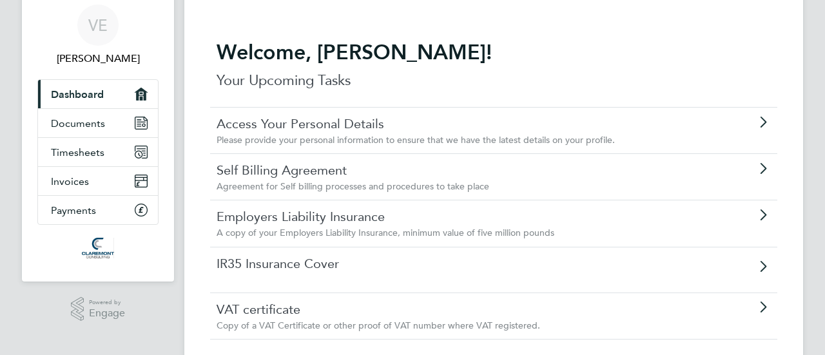
scroll to position [64, 0]
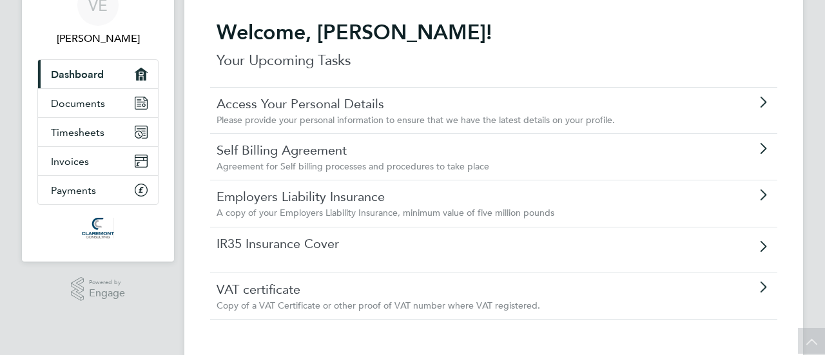
click at [311, 148] on link "Self Billing Agreement" at bounding box center [456, 150] width 481 height 17
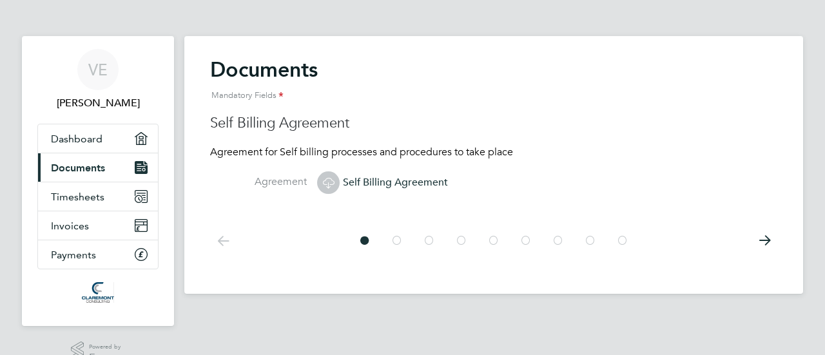
click at [372, 182] on span "Self Billing Agreement" at bounding box center [382, 182] width 131 height 13
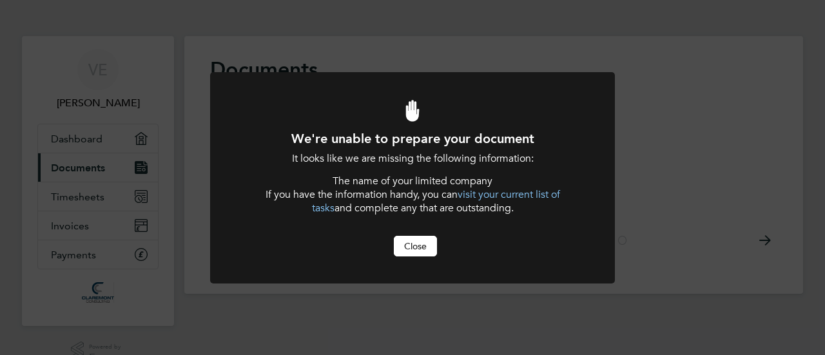
click at [414, 241] on button "Close" at bounding box center [415, 246] width 43 height 21
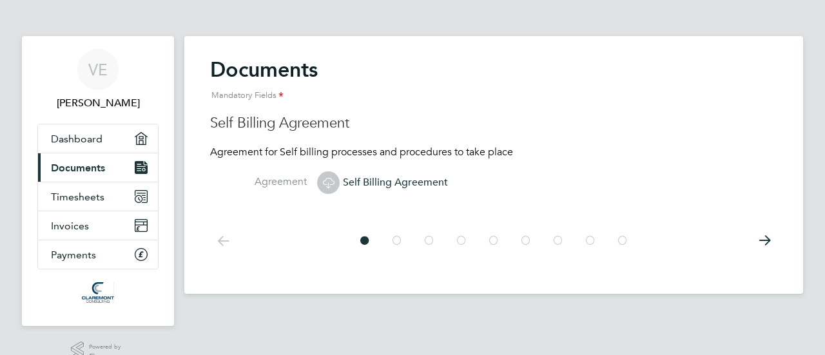
click at [222, 242] on icon at bounding box center [223, 240] width 26 height 29
click at [765, 239] on icon at bounding box center [764, 240] width 26 height 29
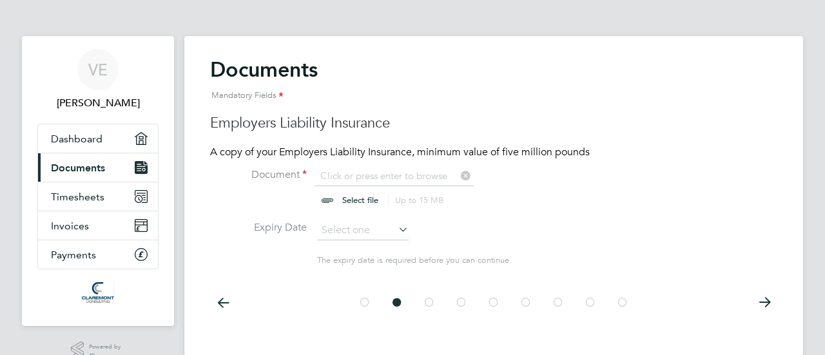
click at [366, 195] on input "file" at bounding box center [372, 188] width 202 height 39
type input "C:\fakepath\InsuranceCertificate.pdf"
click at [396, 227] on icon at bounding box center [396, 229] width 0 height 18
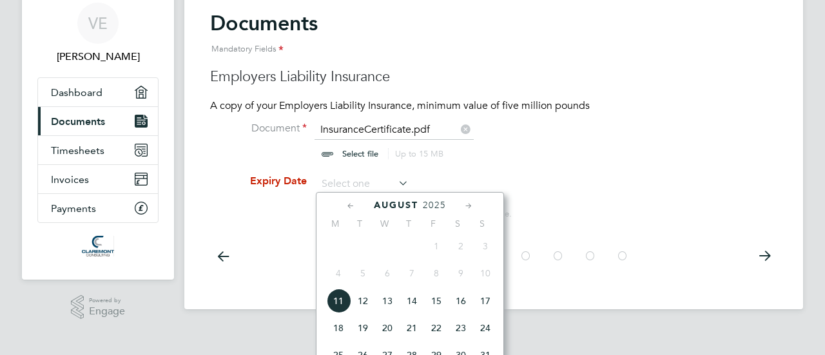
scroll to position [64, 0]
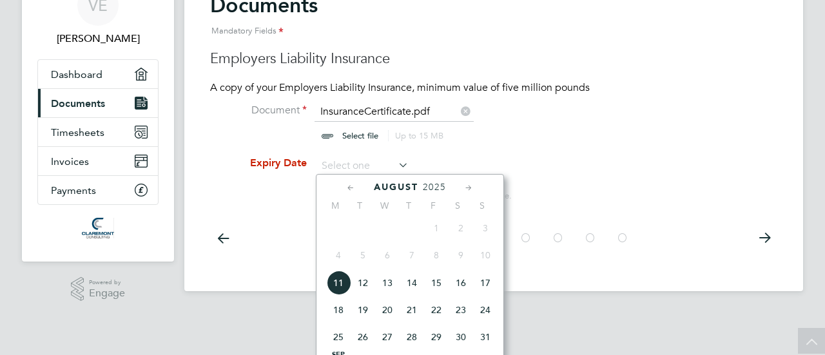
click at [442, 189] on span "2025" at bounding box center [434, 187] width 23 height 11
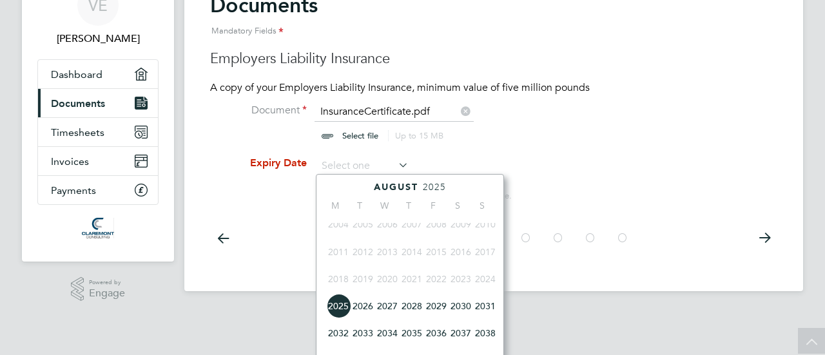
click at [367, 309] on span "2026" at bounding box center [362, 306] width 24 height 24
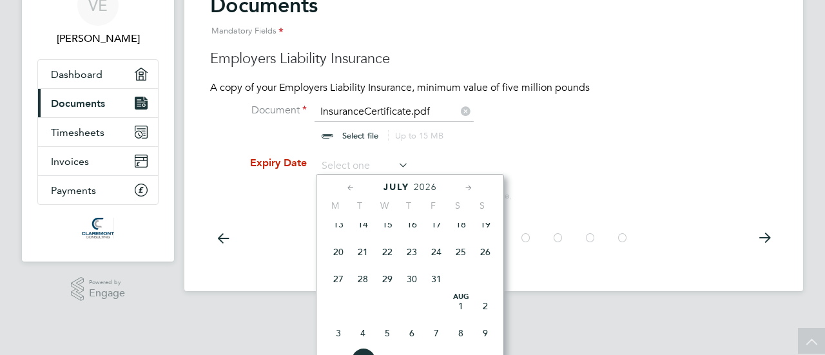
click at [441, 227] on span "17" at bounding box center [436, 224] width 24 height 24
type input "[DATE]"
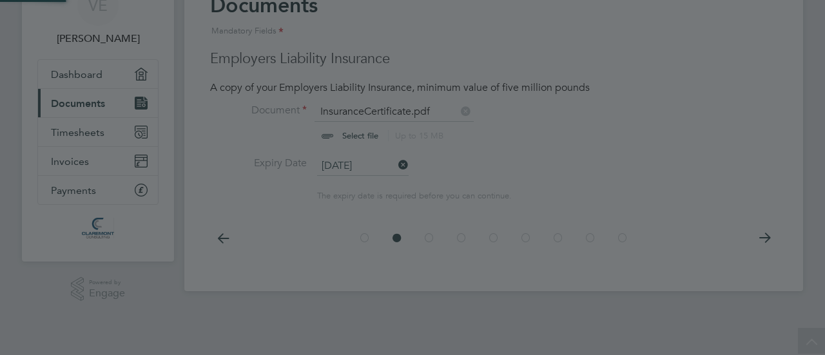
scroll to position [24, 0]
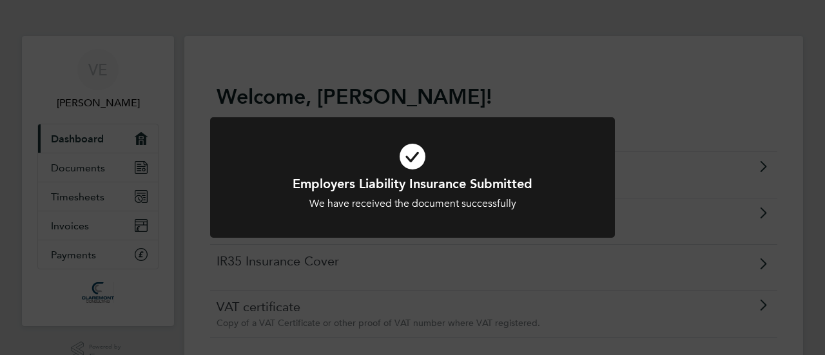
click at [183, 213] on div "Employers Liability Insurance Submitted We have received the document successfu…" at bounding box center [412, 177] width 825 height 355
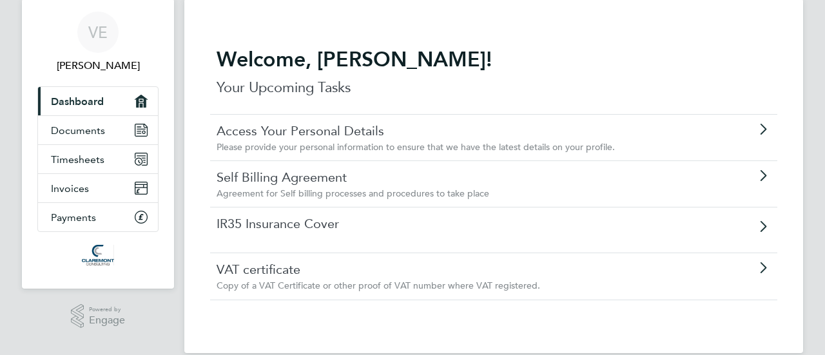
scroll to position [54, 0]
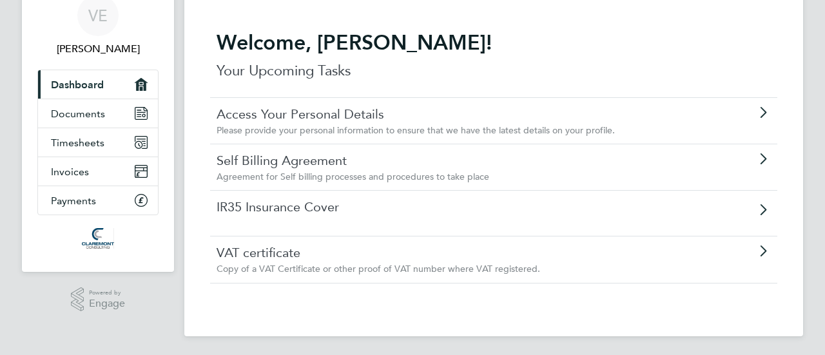
click at [331, 156] on link "Self Billing Agreement" at bounding box center [456, 160] width 481 height 17
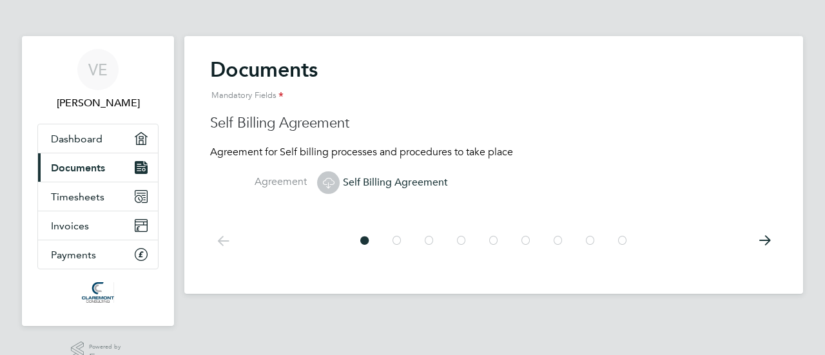
click at [770, 239] on icon at bounding box center [764, 240] width 26 height 29
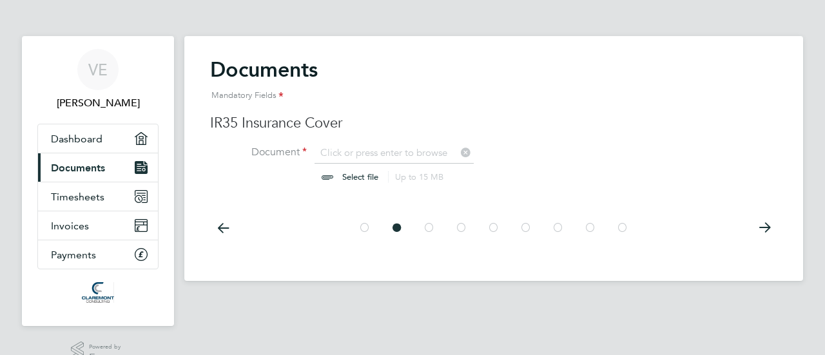
scroll to position [17, 160]
click at [218, 227] on icon at bounding box center [223, 227] width 26 height 29
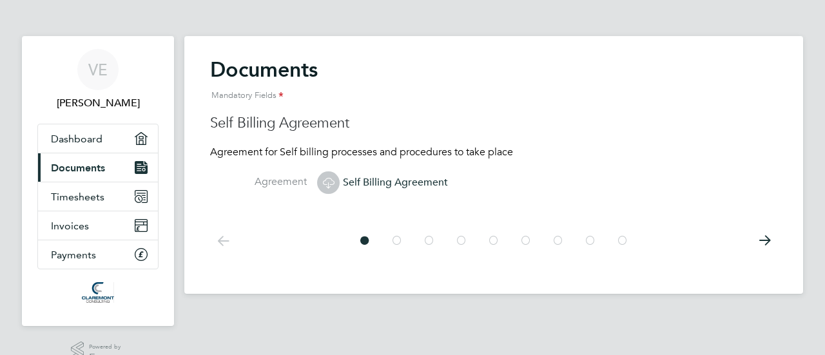
click at [769, 241] on icon at bounding box center [764, 240] width 26 height 29
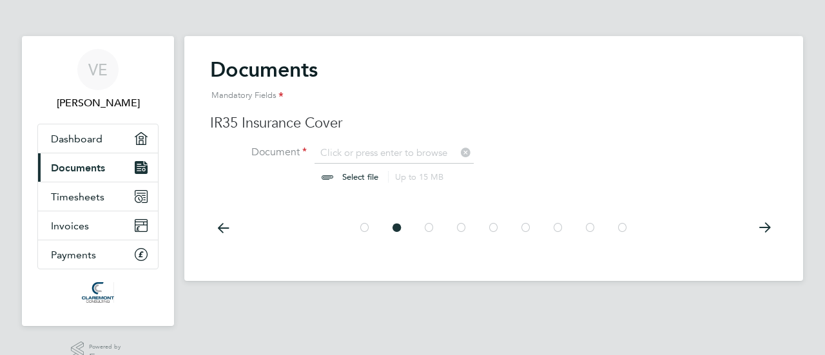
click at [356, 172] on input "file" at bounding box center [372, 165] width 202 height 39
type input "C:\fakepath\InsuranceCertificate.pdf"
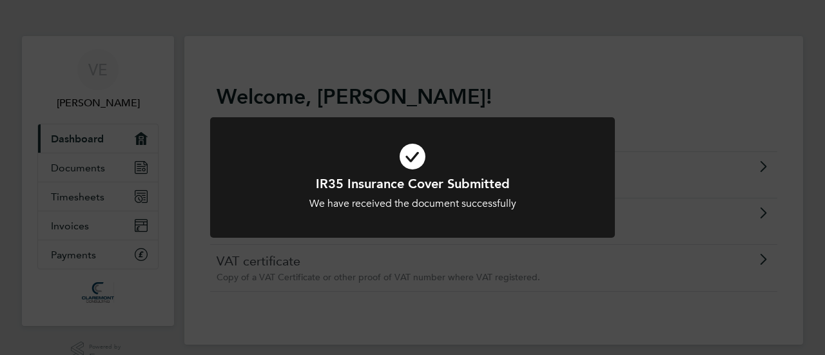
click at [186, 224] on div "IR35 Insurance Cover Submitted We have received the document successfully Cance…" at bounding box center [412, 177] width 825 height 355
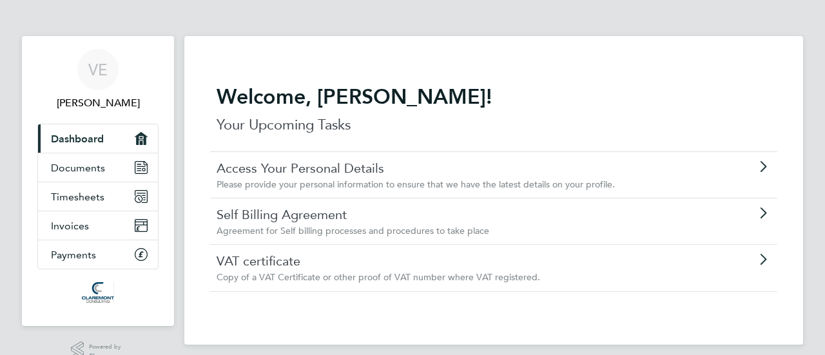
click at [282, 255] on link "VAT certificate" at bounding box center [456, 261] width 481 height 17
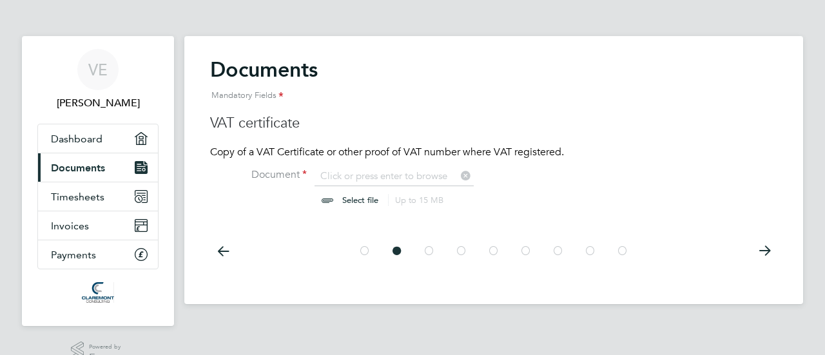
scroll to position [17, 160]
click at [371, 174] on input "file" at bounding box center [372, 188] width 202 height 39
type input "C:\fakepath\VAT_Certificate_StrategyBILimited.pdf"
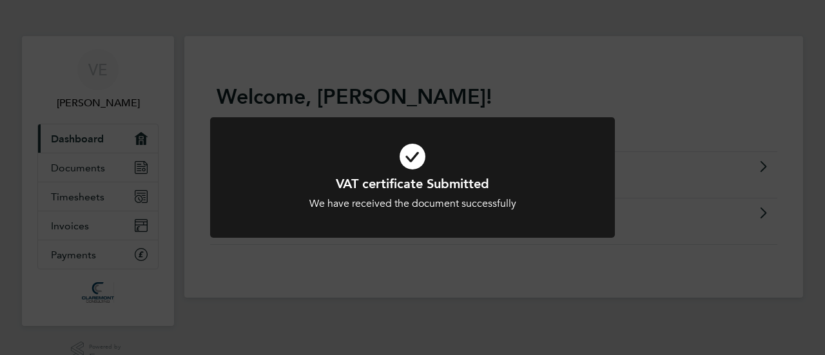
click at [807, 166] on div "VAT certificate Submitted We have received the document successfully Cancel Okay" at bounding box center [412, 177] width 825 height 355
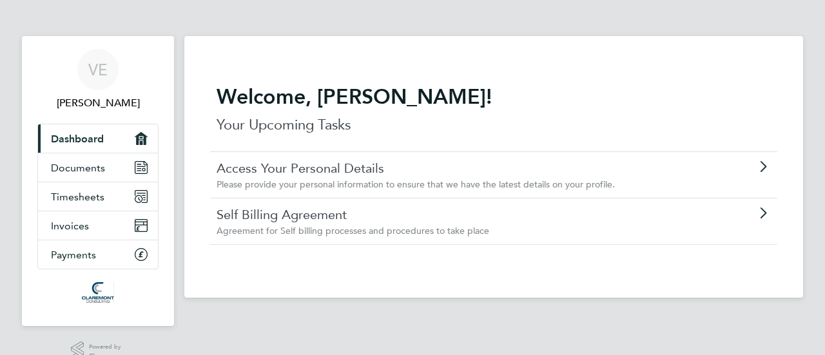
click at [253, 169] on link "Access Your Personal Details" at bounding box center [456, 168] width 481 height 17
click at [331, 211] on link "Self Billing Agreement" at bounding box center [456, 214] width 481 height 17
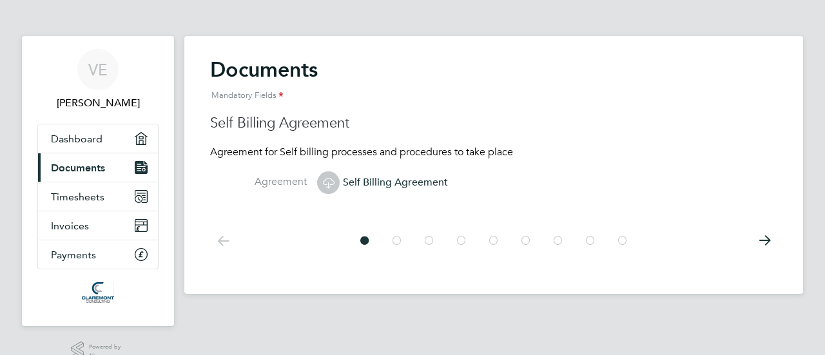
click at [760, 244] on icon at bounding box center [764, 240] width 26 height 29
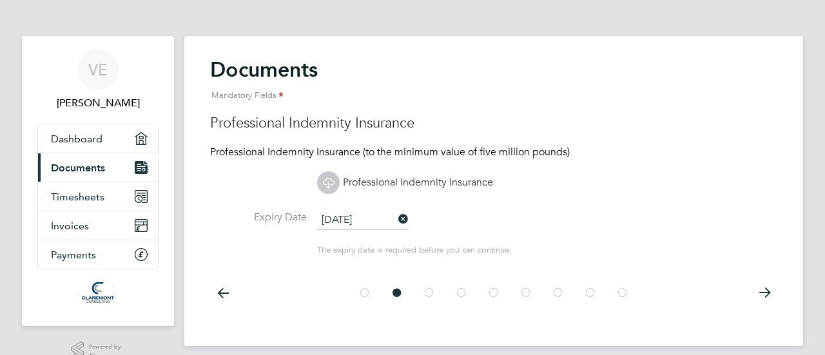
click at [763, 288] on icon at bounding box center [764, 292] width 26 height 29
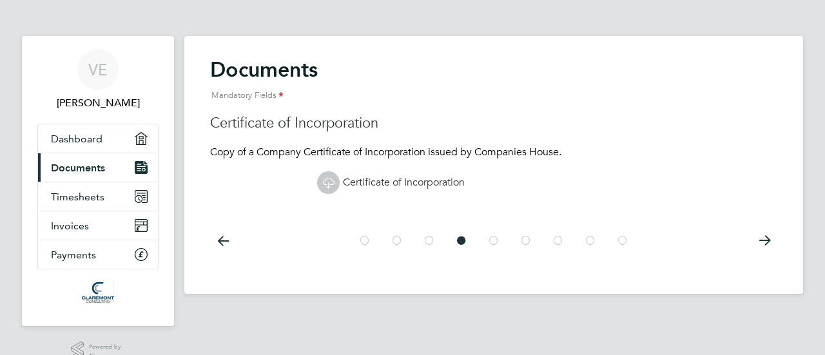
click at [761, 238] on icon at bounding box center [764, 240] width 26 height 29
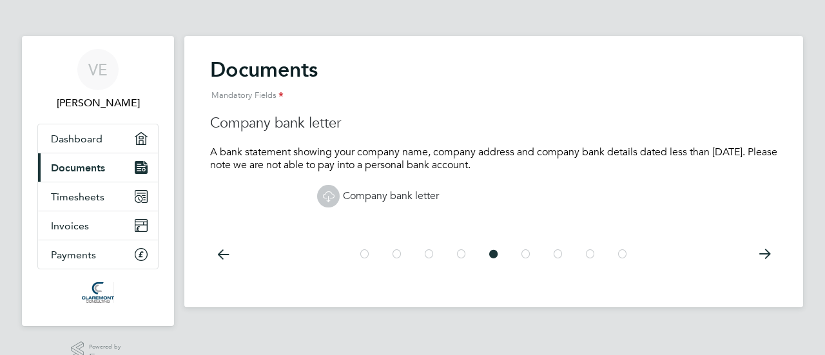
click at [766, 253] on icon at bounding box center [764, 254] width 26 height 29
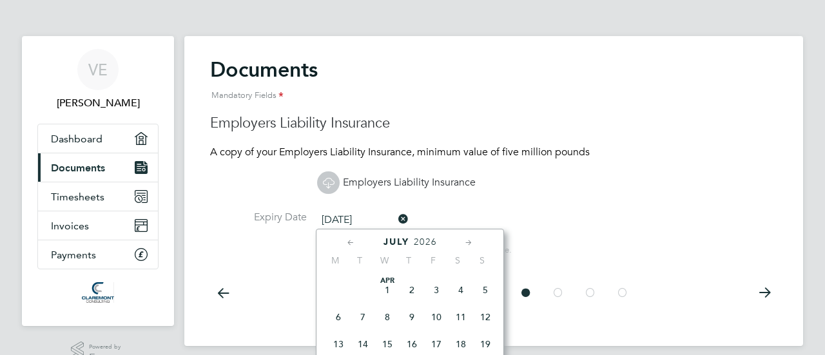
click at [344, 219] on input "17 Jul 2026" at bounding box center [362, 220] width 91 height 19
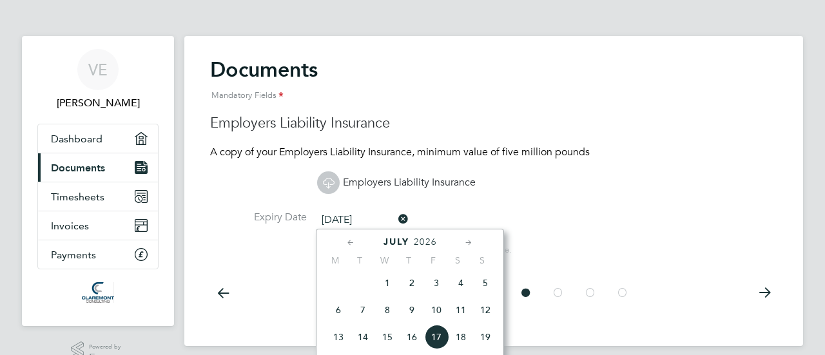
scroll to position [64, 0]
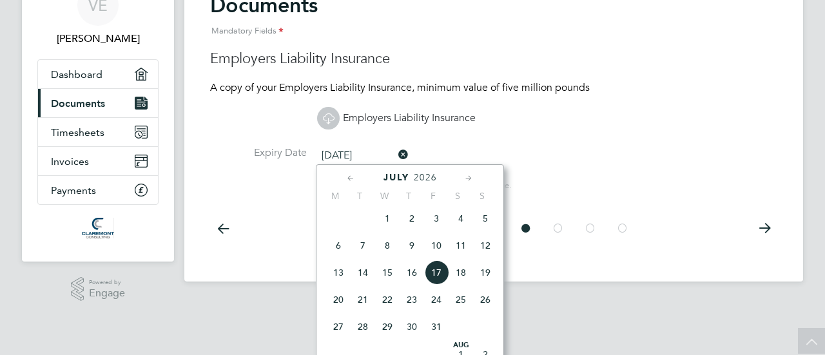
click at [467, 180] on icon at bounding box center [469, 178] width 12 height 14
click at [340, 305] on span "17" at bounding box center [338, 298] width 24 height 24
type input "17 Aug 2026"
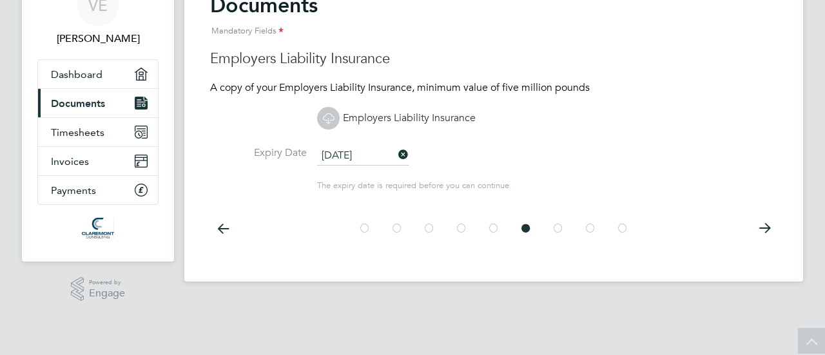
scroll to position [24, 0]
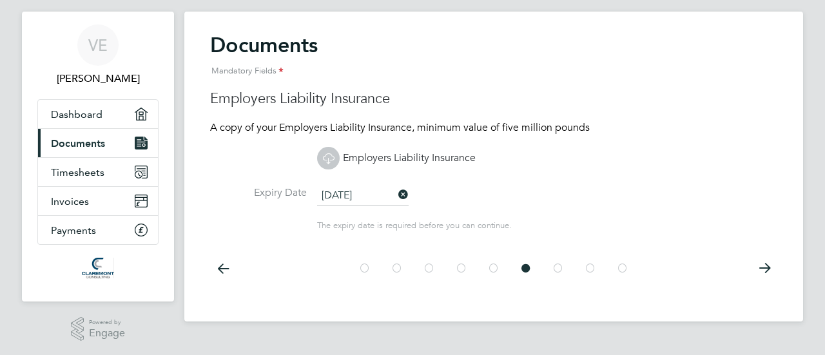
click at [762, 267] on icon at bounding box center [764, 268] width 26 height 29
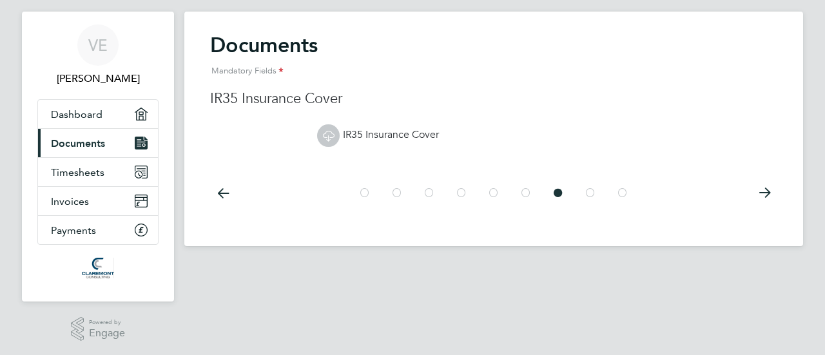
click at [767, 199] on icon at bounding box center [764, 192] width 26 height 29
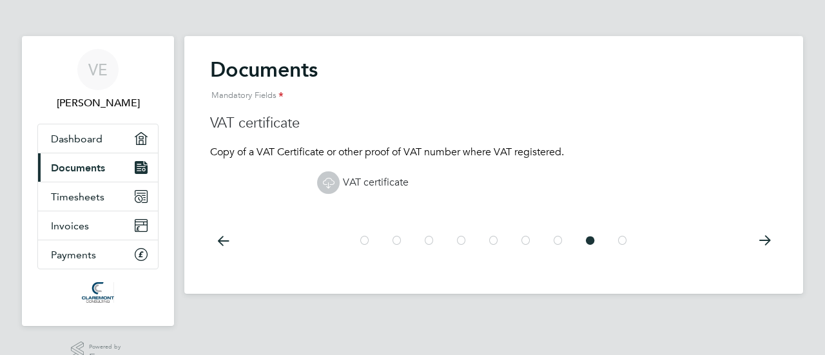
click at [763, 236] on icon at bounding box center [764, 240] width 26 height 29
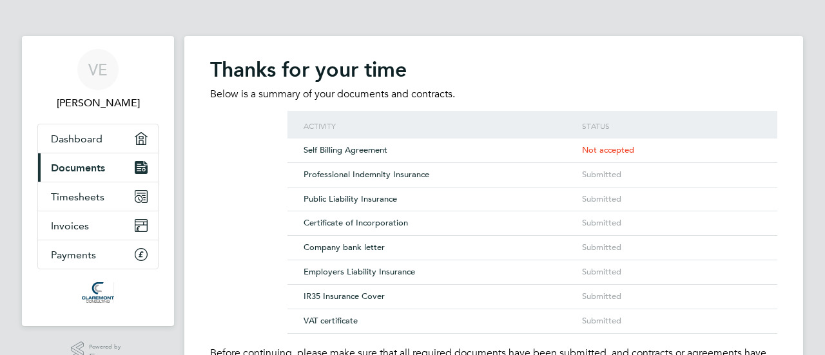
click at [618, 147] on span "Not accepted" at bounding box center [608, 149] width 52 height 11
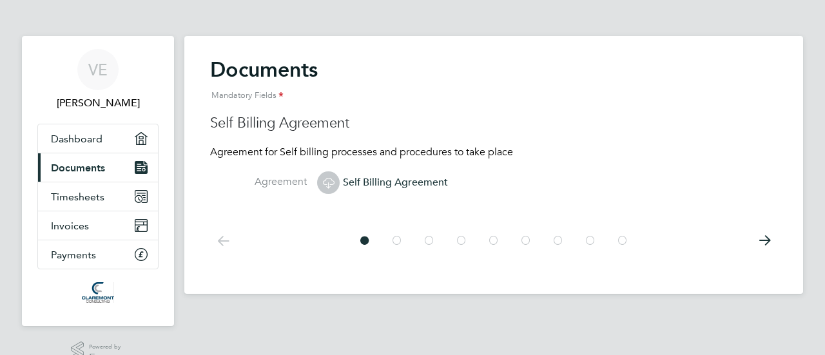
click at [375, 179] on span "Self Billing Agreement" at bounding box center [382, 182] width 131 height 13
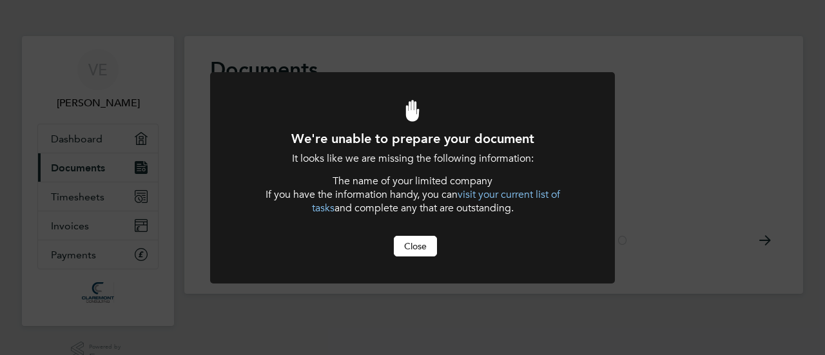
click at [519, 193] on link "visit your current list of tasks" at bounding box center [436, 201] width 248 height 26
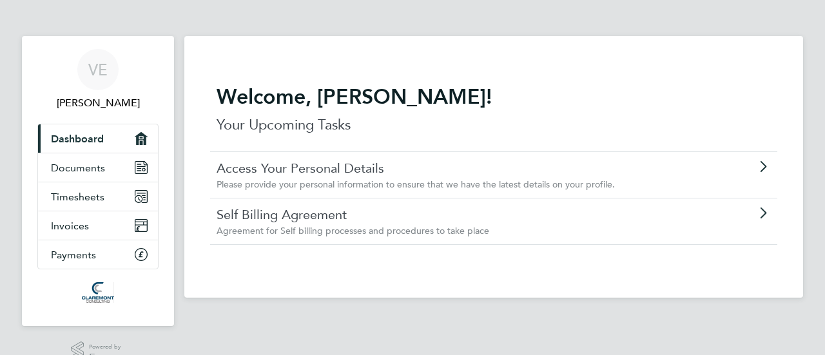
click at [282, 168] on link "Access Your Personal Details" at bounding box center [456, 168] width 481 height 17
click at [345, 214] on link "Self Billing Agreement" at bounding box center [456, 214] width 481 height 17
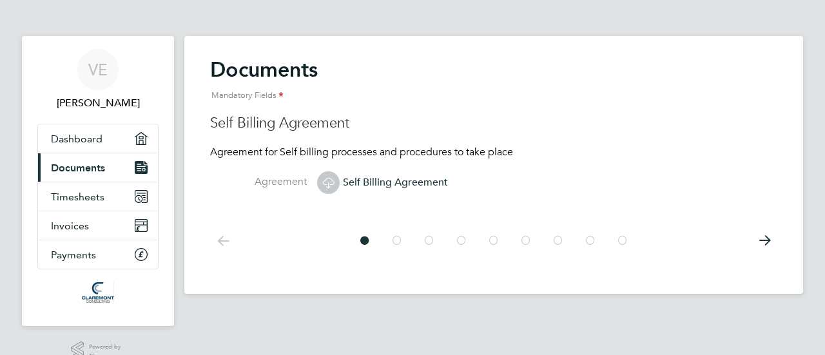
click at [625, 241] on icon at bounding box center [622, 240] width 13 height 29
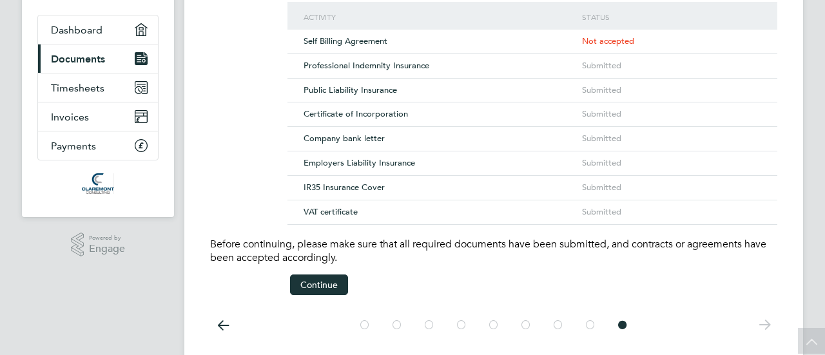
scroll to position [129, 0]
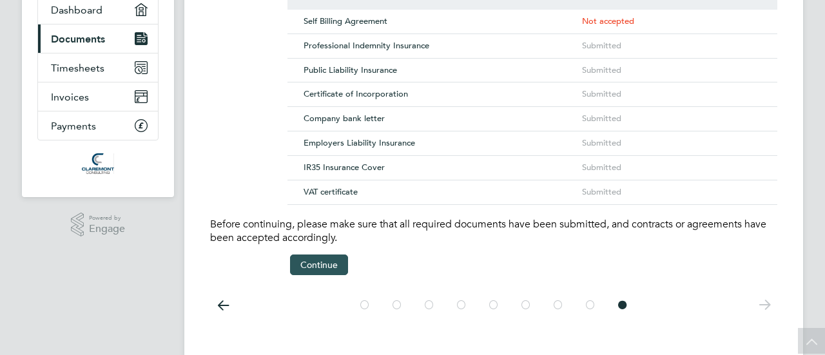
click at [321, 262] on button "Continue" at bounding box center [319, 264] width 58 height 21
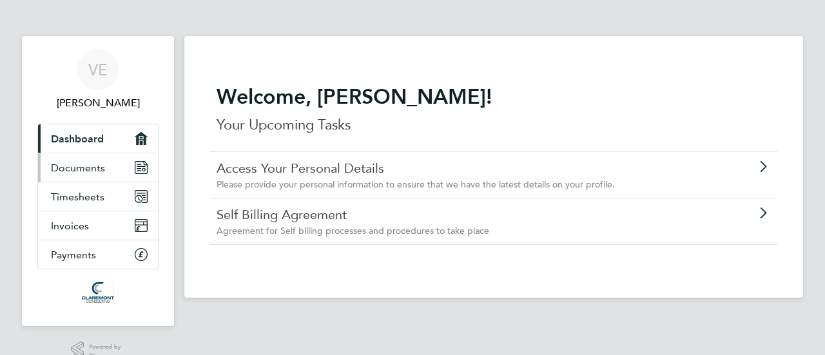
click at [73, 168] on span "Documents" at bounding box center [78, 168] width 54 height 12
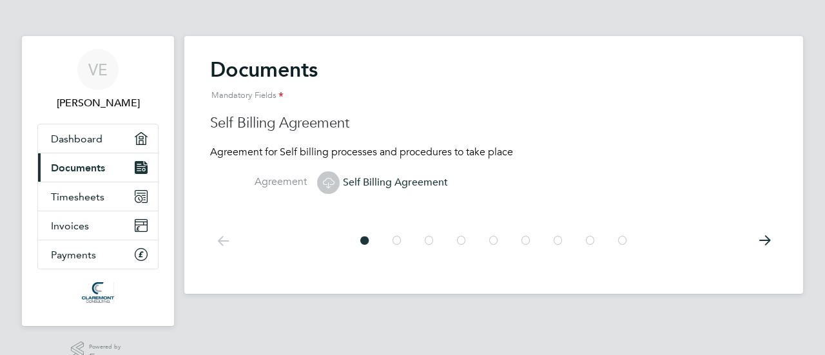
click at [384, 180] on span "Self Billing Agreement" at bounding box center [382, 182] width 131 height 13
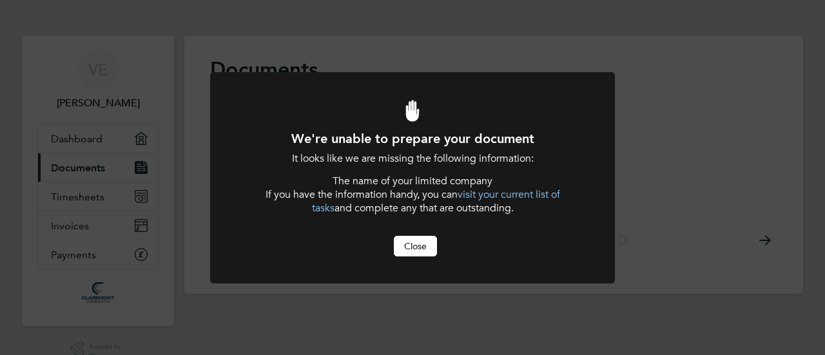
click at [418, 242] on button "Close" at bounding box center [415, 246] width 43 height 21
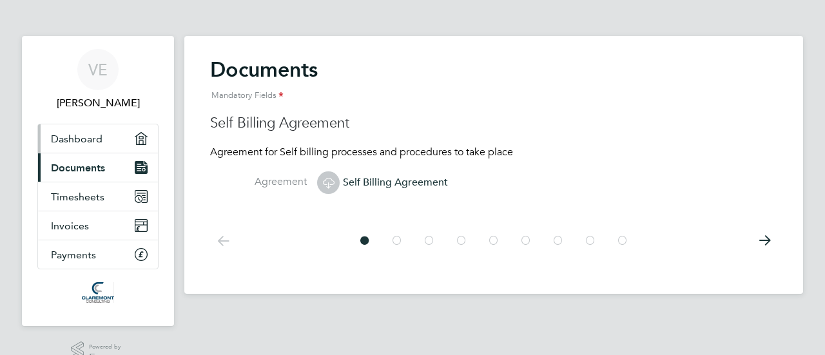
click at [90, 140] on span "Dashboard" at bounding box center [77, 139] width 52 height 12
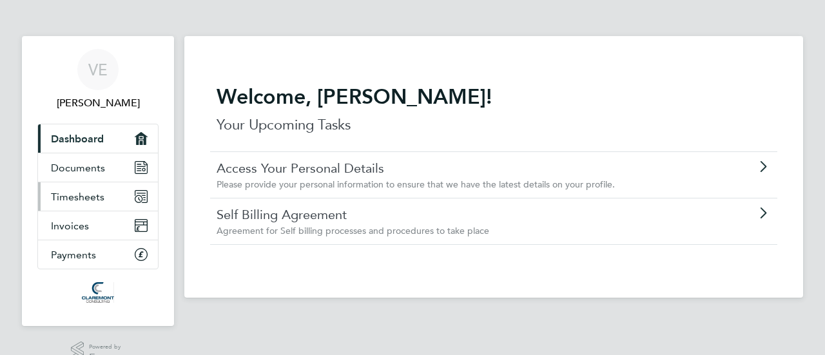
click at [89, 199] on span "Timesheets" at bounding box center [77, 197] width 53 height 12
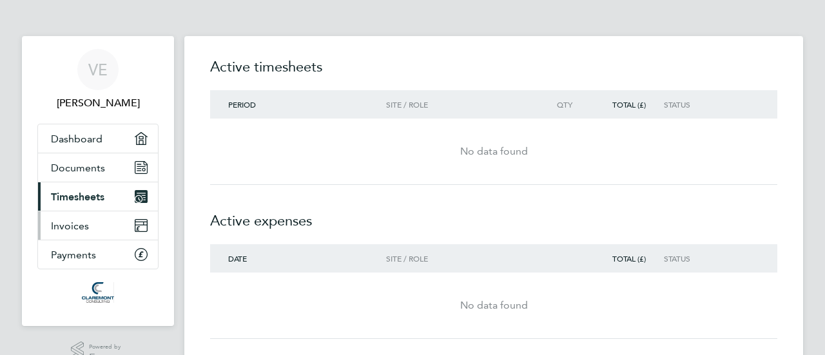
click at [95, 225] on link "Invoices" at bounding box center [98, 225] width 120 height 28
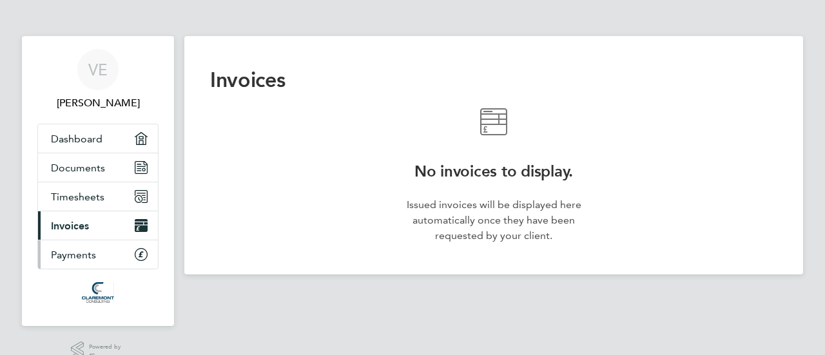
click at [73, 249] on span "Payments" at bounding box center [73, 255] width 45 height 12
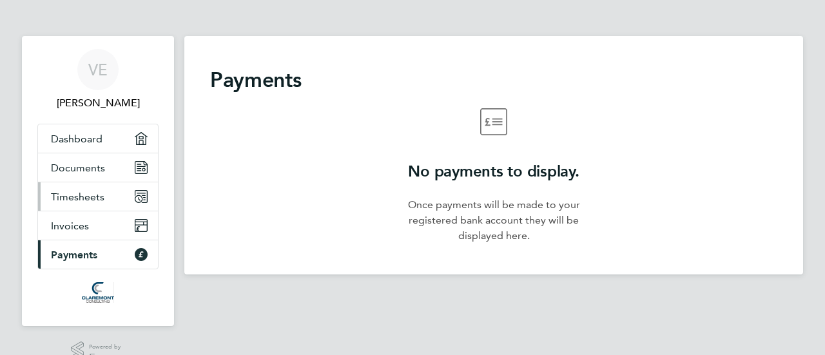
click at [72, 198] on span "Timesheets" at bounding box center [77, 197] width 53 height 12
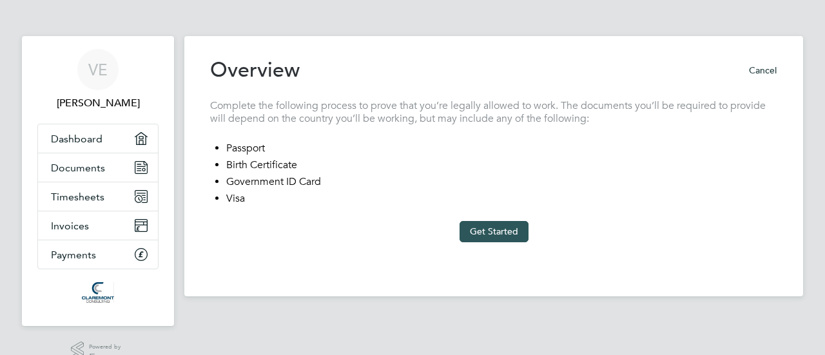
click at [495, 228] on button "Get Started" at bounding box center [493, 231] width 69 height 21
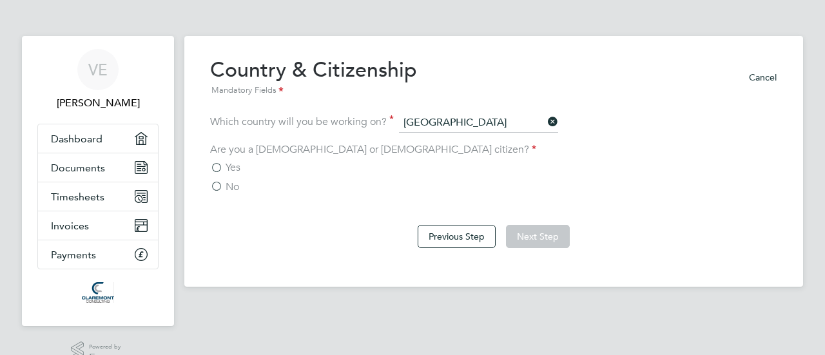
click at [218, 168] on label "Yes" at bounding box center [225, 167] width 30 height 13
click at [0, 0] on input "Yes" at bounding box center [0, 0] width 0 height 0
click at [554, 239] on button "Next Step" at bounding box center [538, 236] width 64 height 23
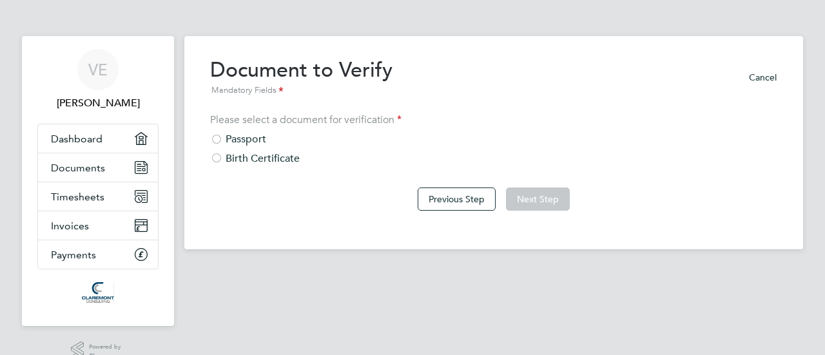
click at [215, 142] on div at bounding box center [216, 140] width 13 height 13
click at [553, 205] on button "Next Step" at bounding box center [538, 198] width 64 height 23
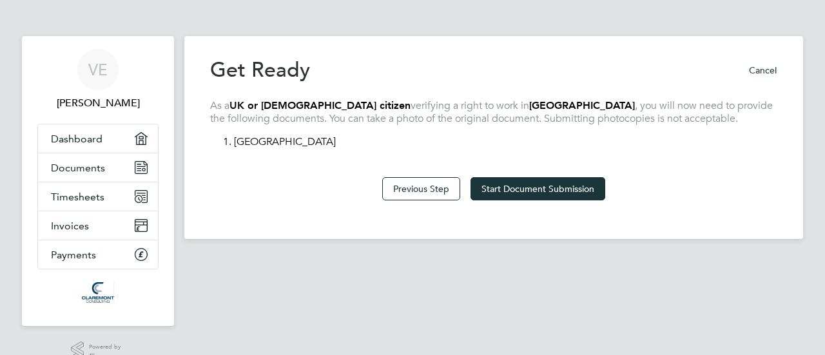
click at [757, 70] on button "Cancel" at bounding box center [757, 70] width 39 height 21
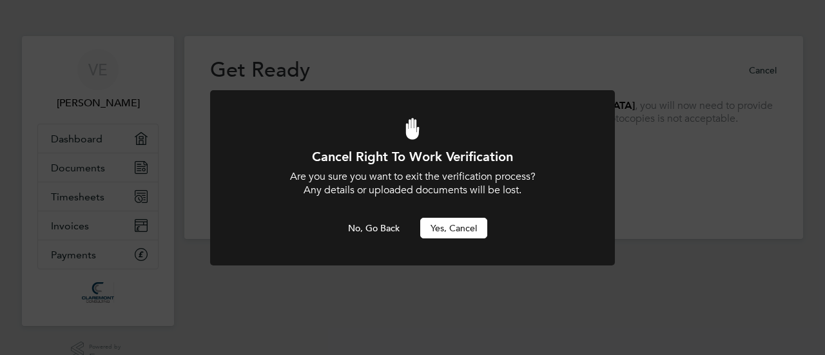
click at [482, 222] on button "Yes, Cancel" at bounding box center [453, 228] width 67 height 21
